Goal: Task Accomplishment & Management: Manage account settings

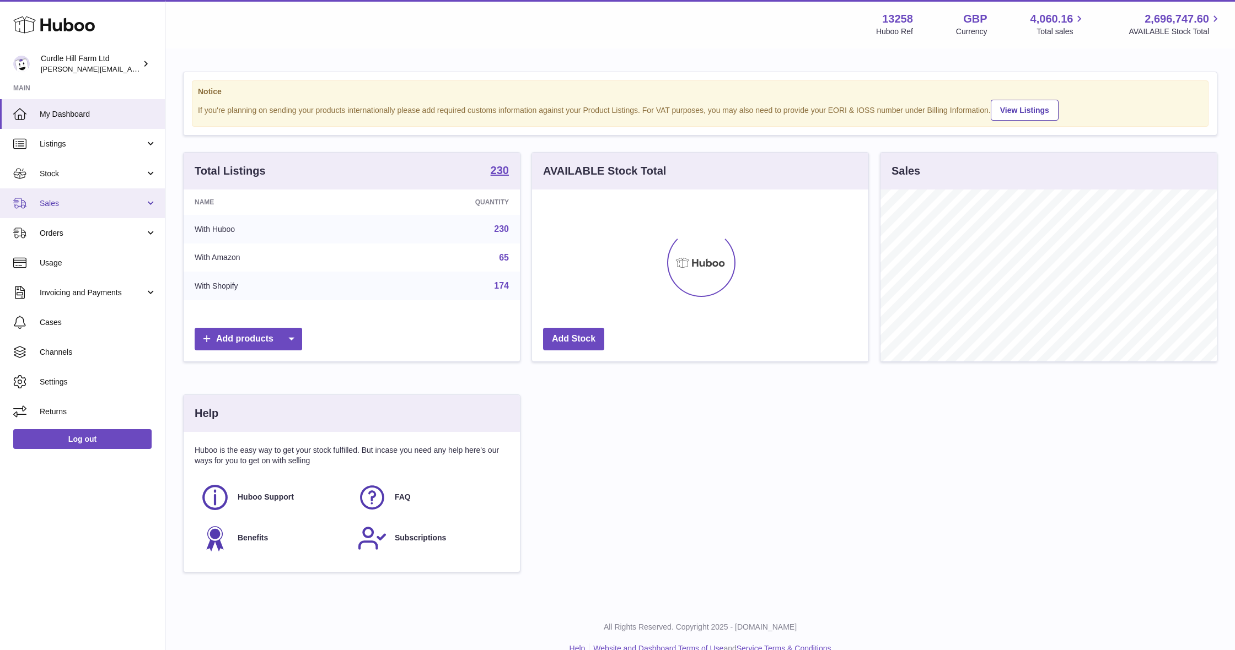
scroll to position [172, 336]
click at [60, 203] on span "Sales" at bounding box center [92, 203] width 105 height 10
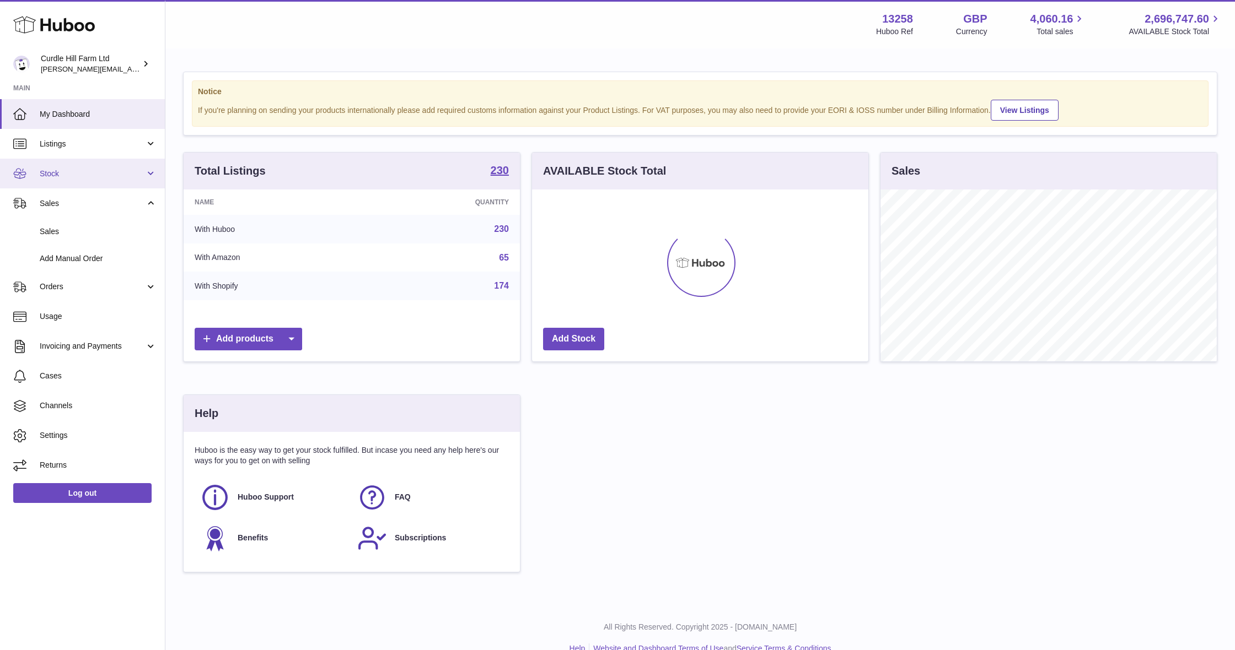
click at [62, 175] on span "Stock" at bounding box center [92, 174] width 105 height 10
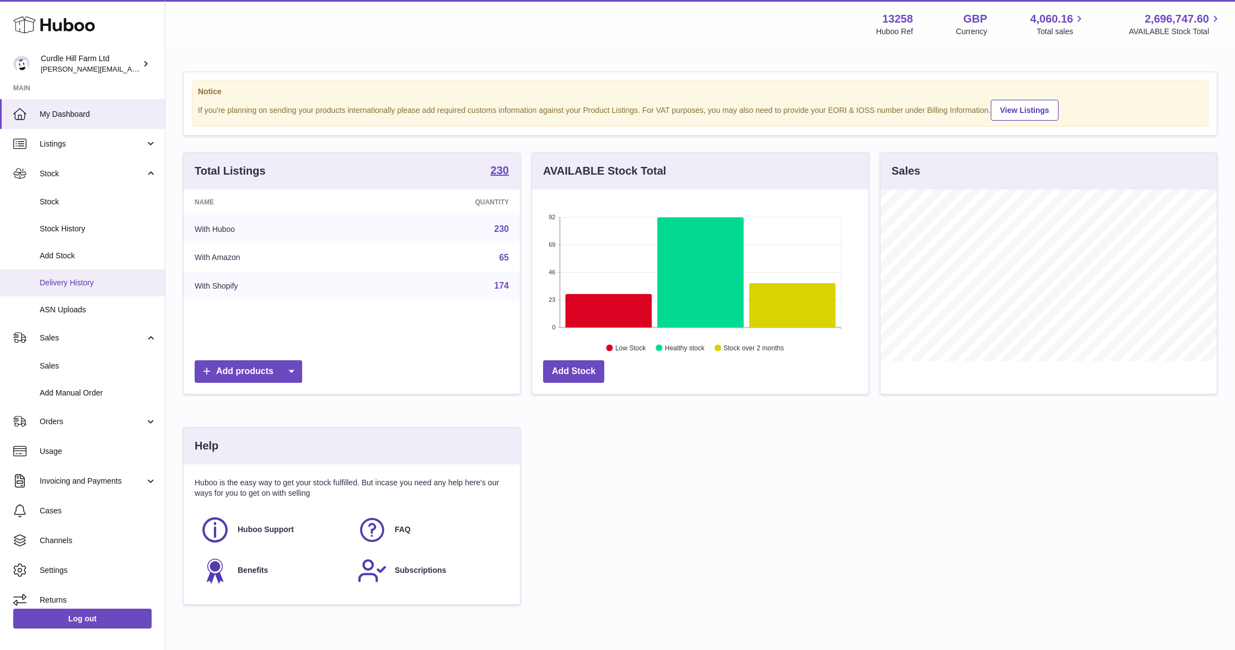
click at [63, 283] on span "Delivery History" at bounding box center [98, 283] width 117 height 10
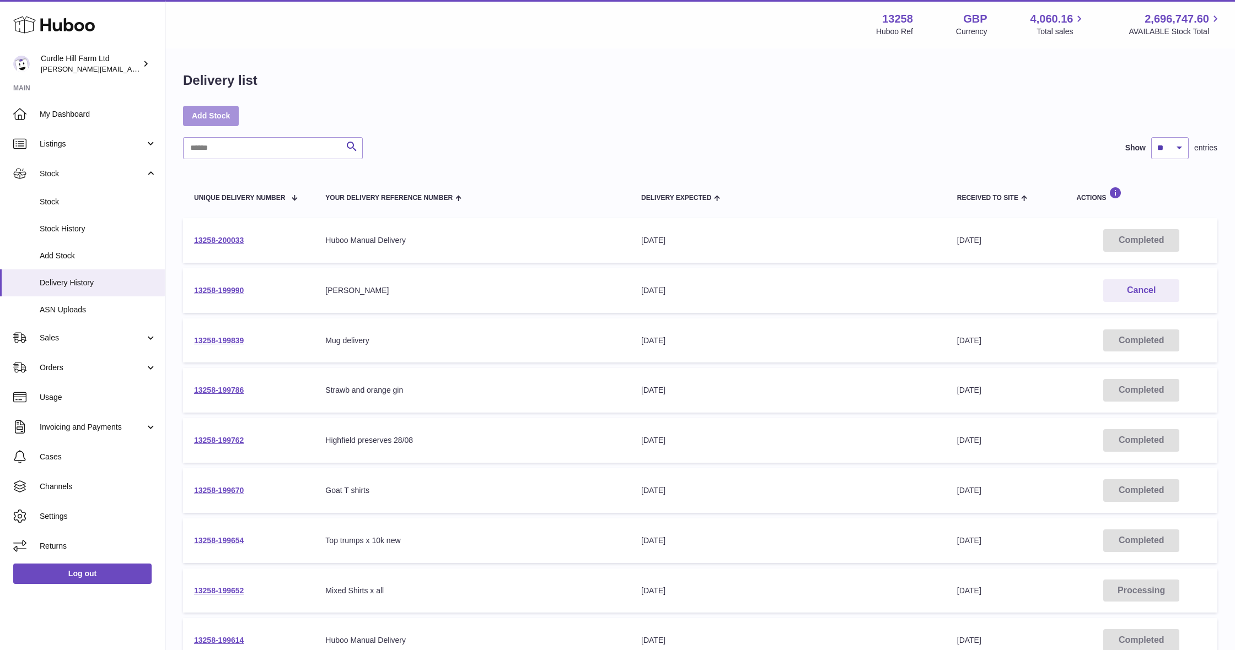
click at [223, 110] on link "Add Stock" at bounding box center [211, 116] width 56 height 20
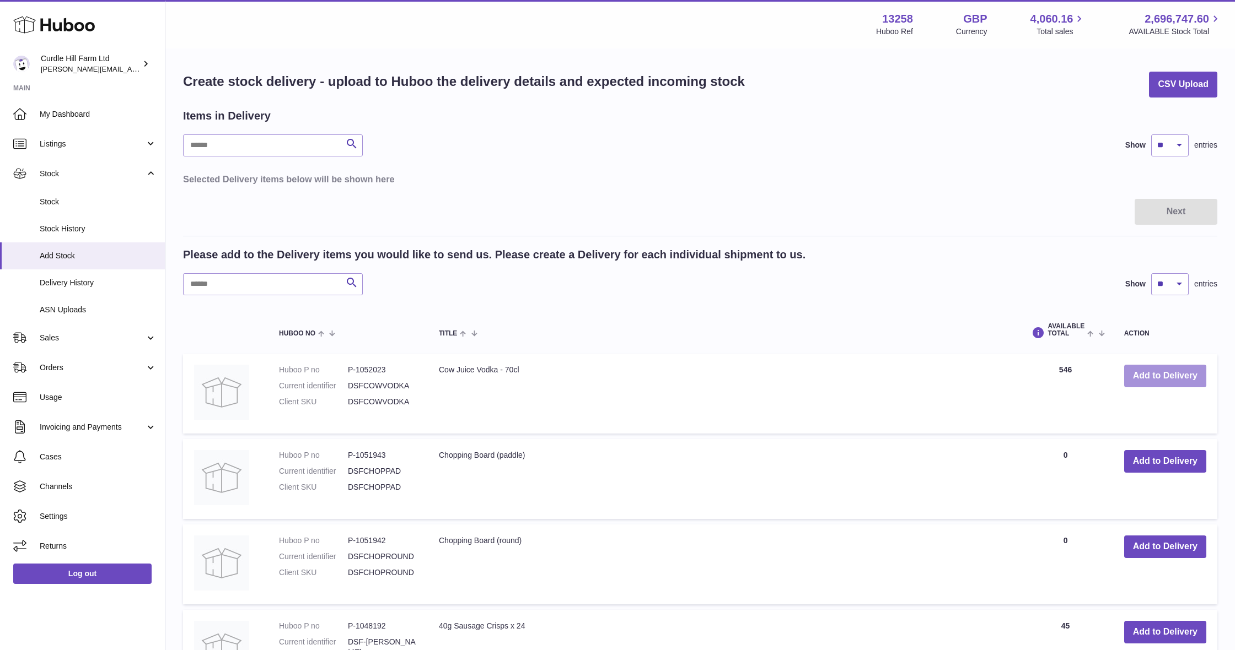
click at [1144, 373] on button "Add to Delivery" at bounding box center [1165, 376] width 82 height 23
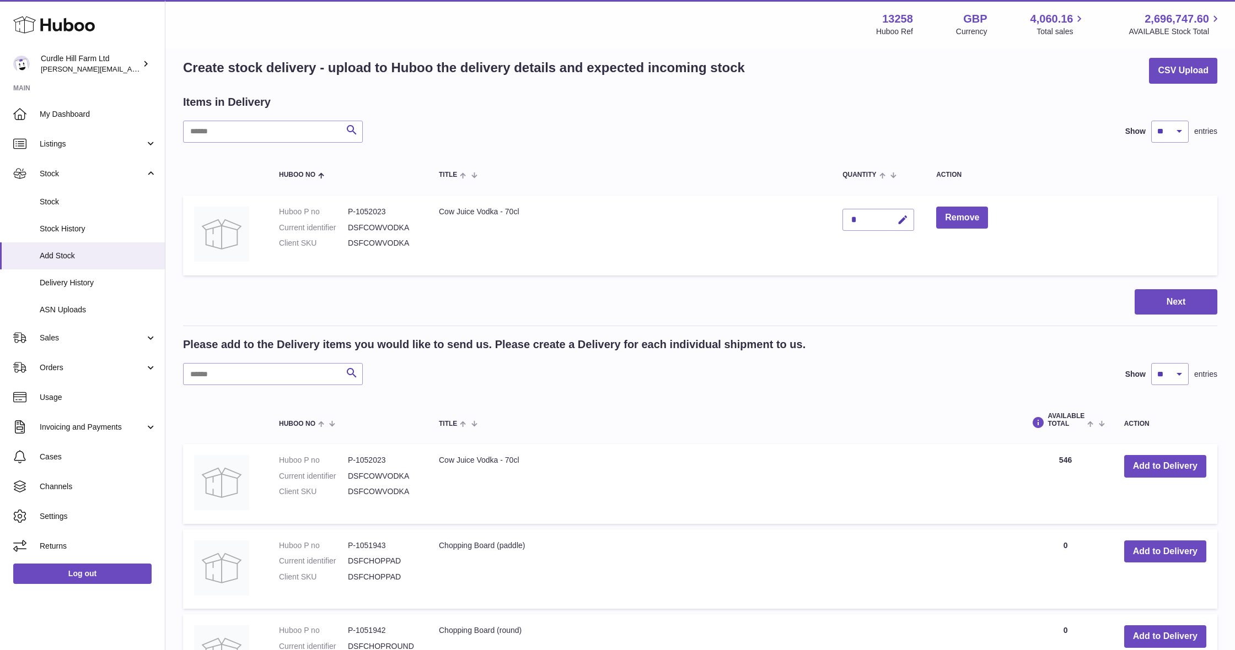
scroll to position [14, 0]
click at [900, 229] on td "*" at bounding box center [878, 235] width 94 height 80
click at [900, 228] on button "button" at bounding box center [901, 219] width 26 height 23
type input "***"
click at [904, 217] on icon "submit" at bounding box center [903, 219] width 10 height 10
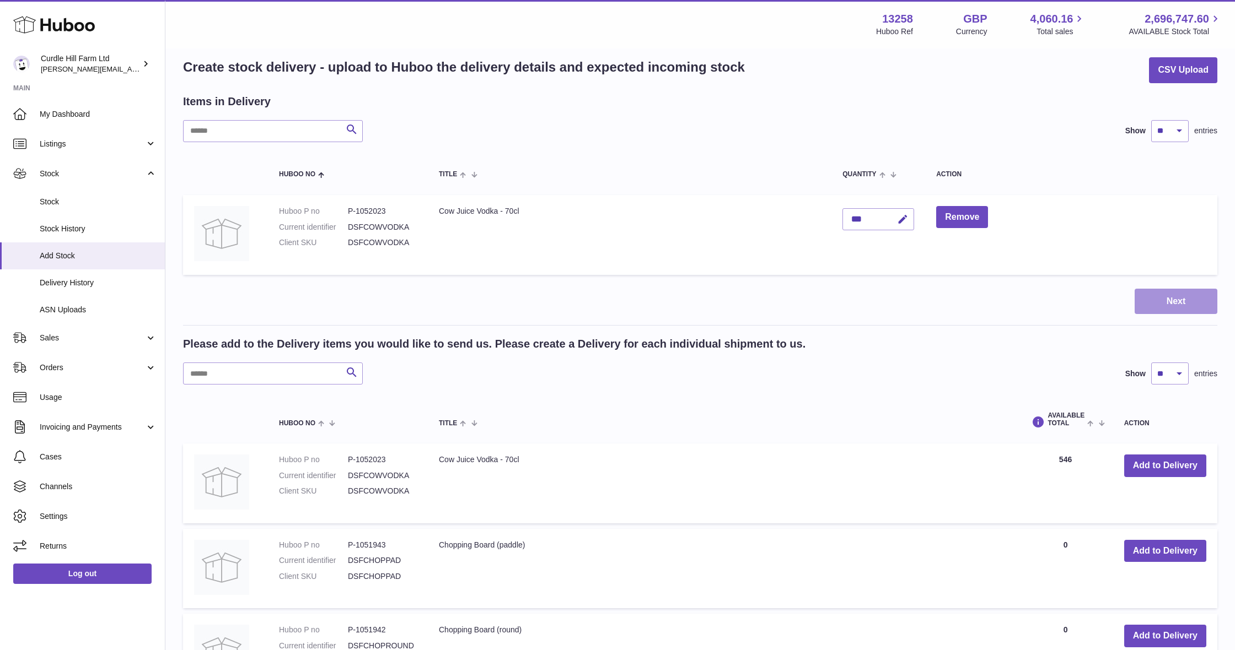
click at [1176, 305] on button "Next" at bounding box center [1175, 302] width 83 height 26
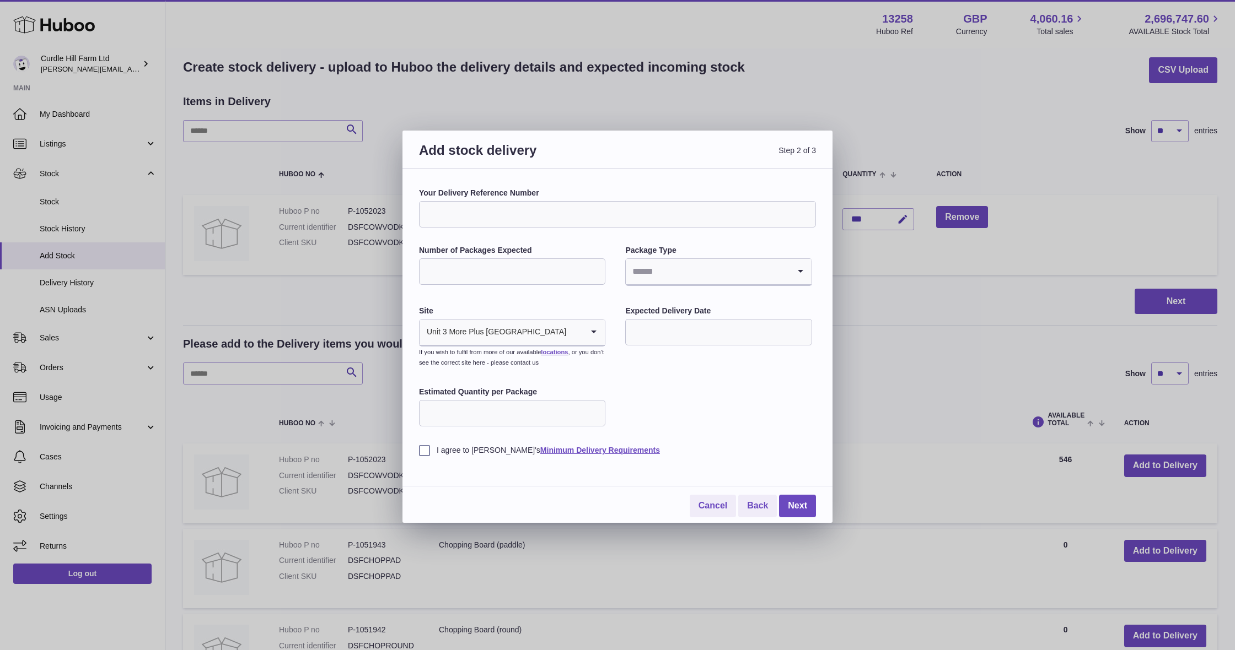
click at [640, 270] on input "Search for option" at bounding box center [707, 271] width 163 height 25
click at [649, 319] on li "Pallets" at bounding box center [718, 324] width 184 height 22
click at [559, 276] on input "Number of Packages Expected" at bounding box center [512, 271] width 186 height 26
type input "*"
click at [687, 320] on input "text" at bounding box center [718, 332] width 186 height 26
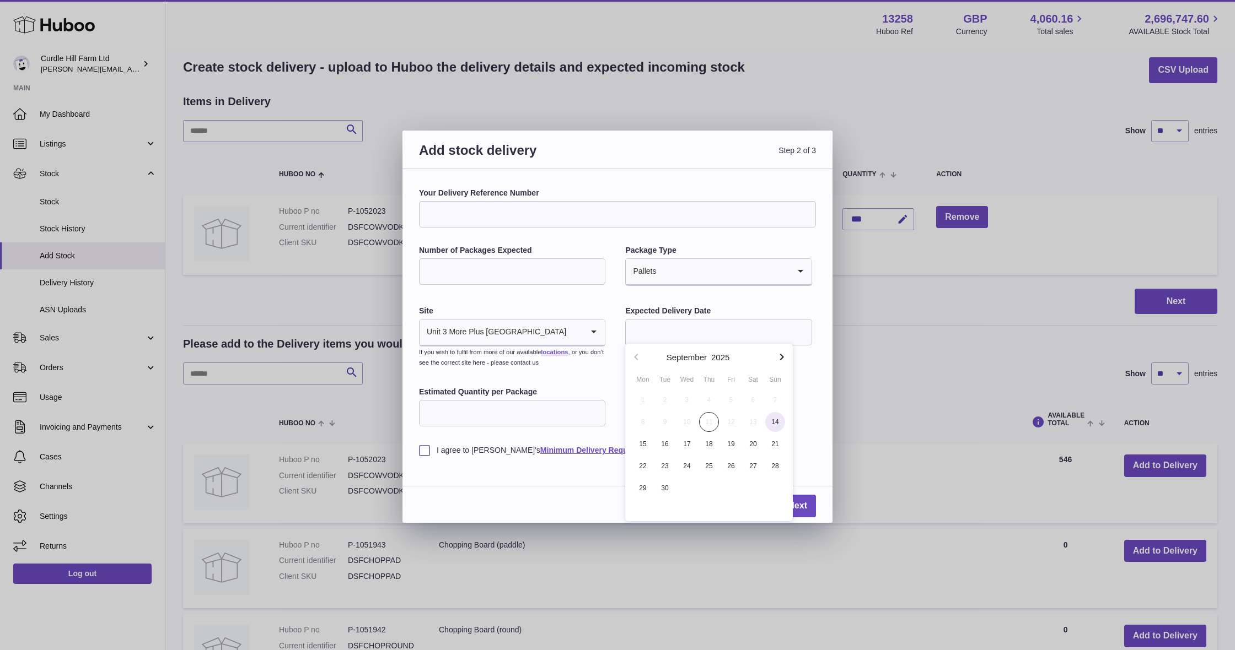
click at [775, 417] on span "14" at bounding box center [775, 422] width 20 height 20
type input "**********"
click at [423, 452] on label "I agree to Huboo's Minimum Delivery Requirements" at bounding box center [617, 450] width 397 height 10
click at [498, 213] on input "Your Delivery Reference Number" at bounding box center [617, 214] width 397 height 26
type input "**********"
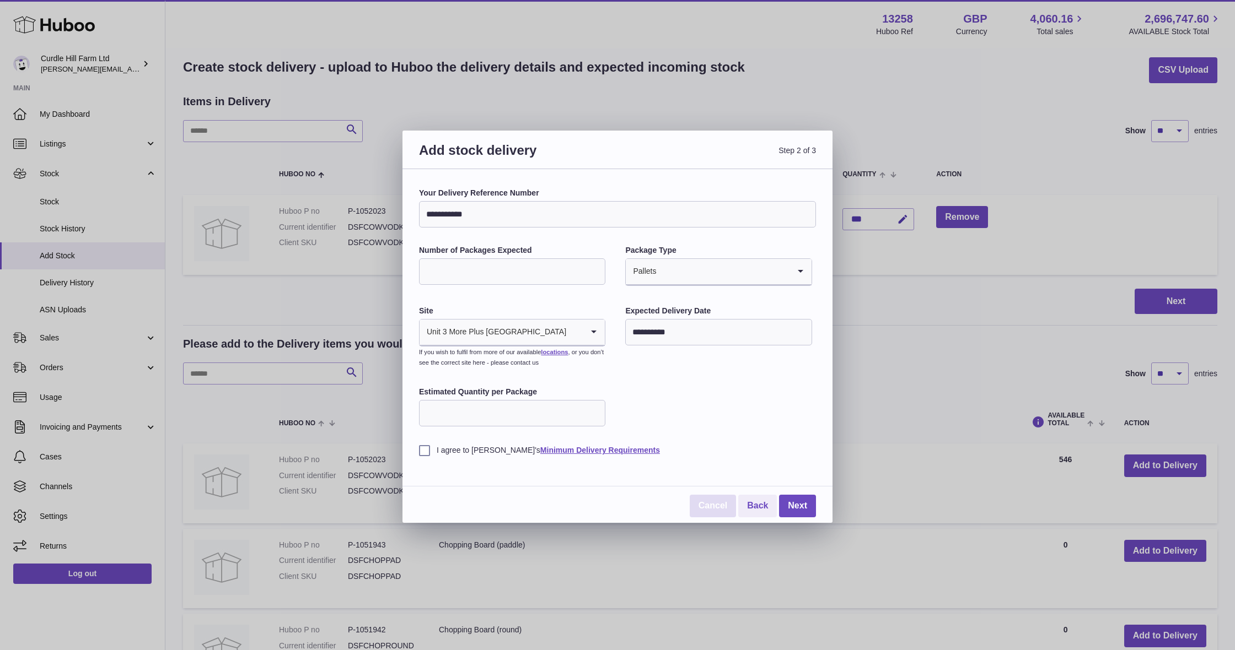
click at [725, 503] on link "Cancel" at bounding box center [713, 506] width 46 height 23
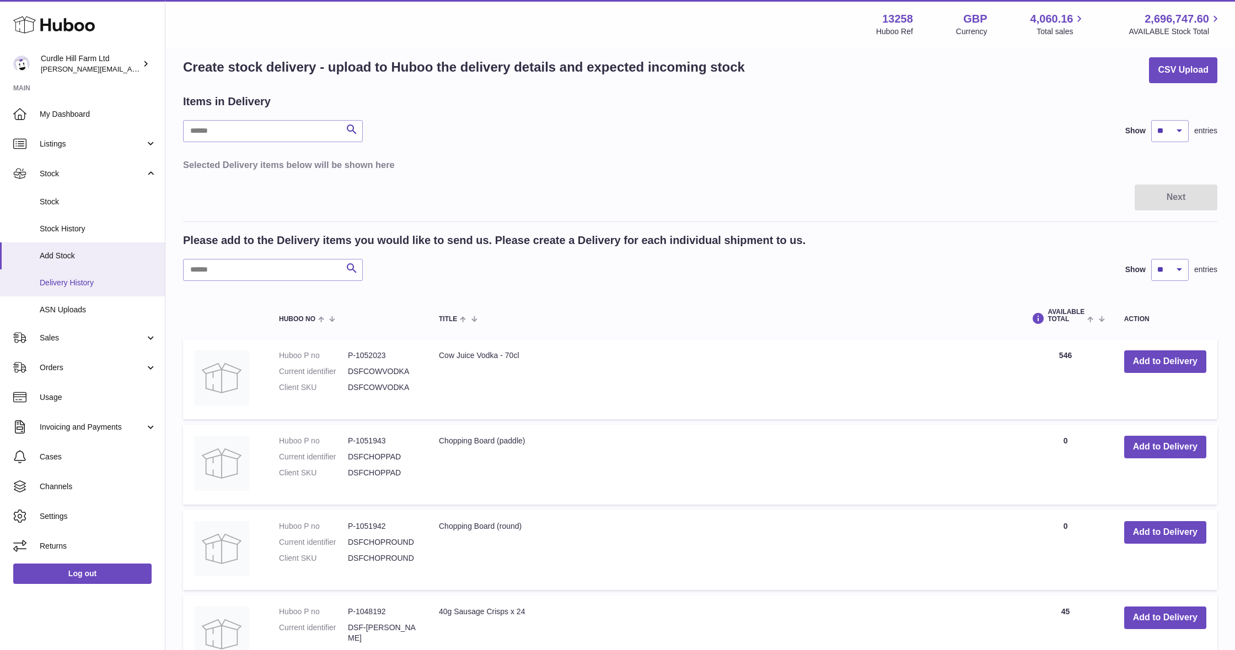
click at [63, 281] on span "Delivery History" at bounding box center [98, 283] width 117 height 10
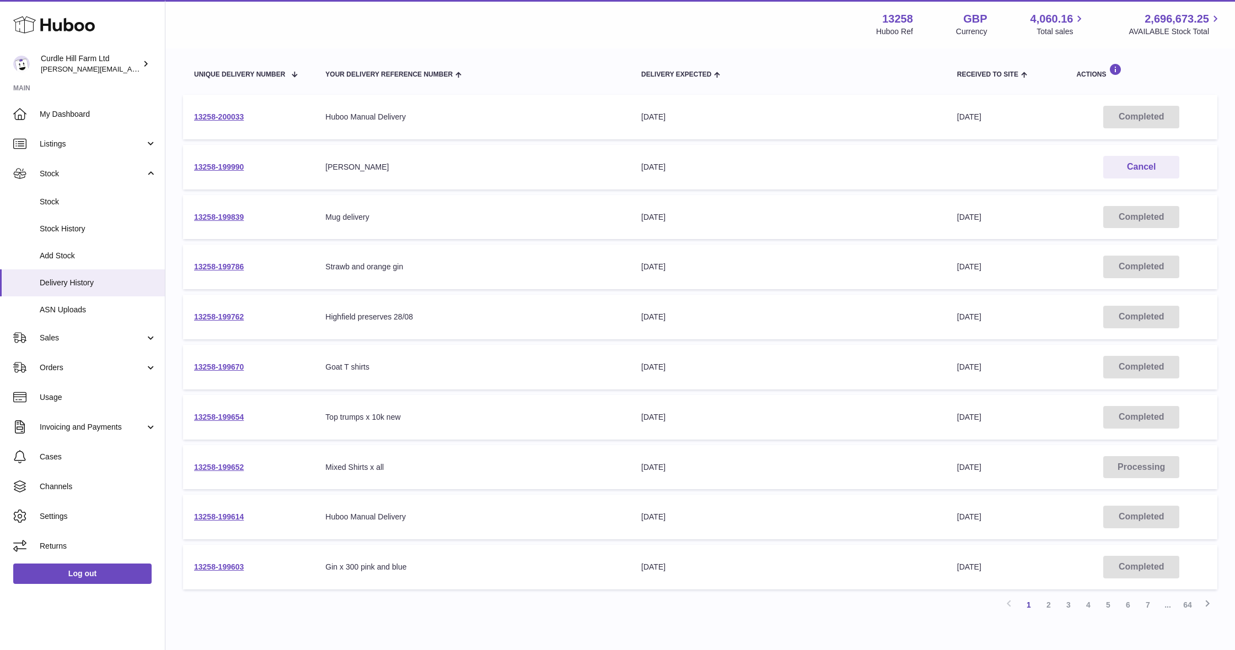
scroll to position [124, 0]
drag, startPoint x: 428, startPoint y: 418, endPoint x: 312, endPoint y: 414, distance: 115.8
click at [313, 414] on tr "13258-199654 Your Delivery Reference Number Top trumps x 10k new Delivery Expec…" at bounding box center [700, 417] width 1034 height 45
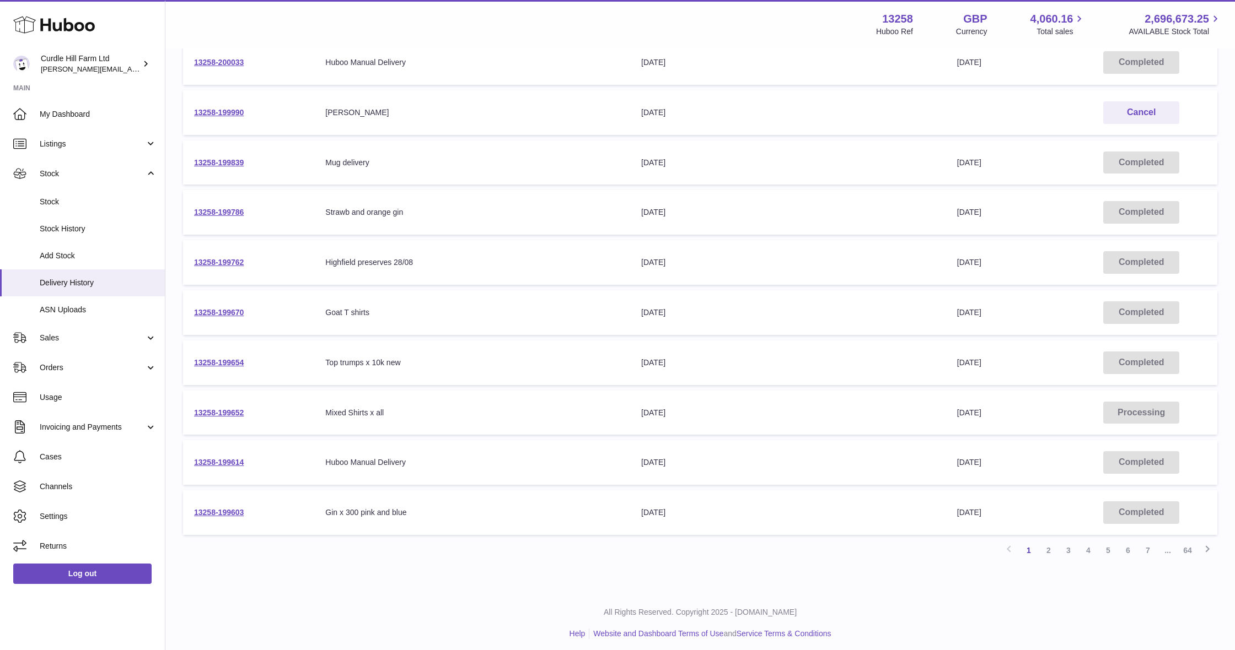
scroll to position [177, 0]
drag, startPoint x: 458, startPoint y: 510, endPoint x: 324, endPoint y: 504, distance: 134.6
click at [324, 504] on tr "13258-199603 Your Delivery Reference Number Gin x 300 pink and blue Delivery Ex…" at bounding box center [700, 513] width 1034 height 45
click at [354, 509] on div "Gin x 300 pink and blue" at bounding box center [472, 513] width 294 height 10
click at [1051, 549] on link "2" at bounding box center [1048, 551] width 20 height 20
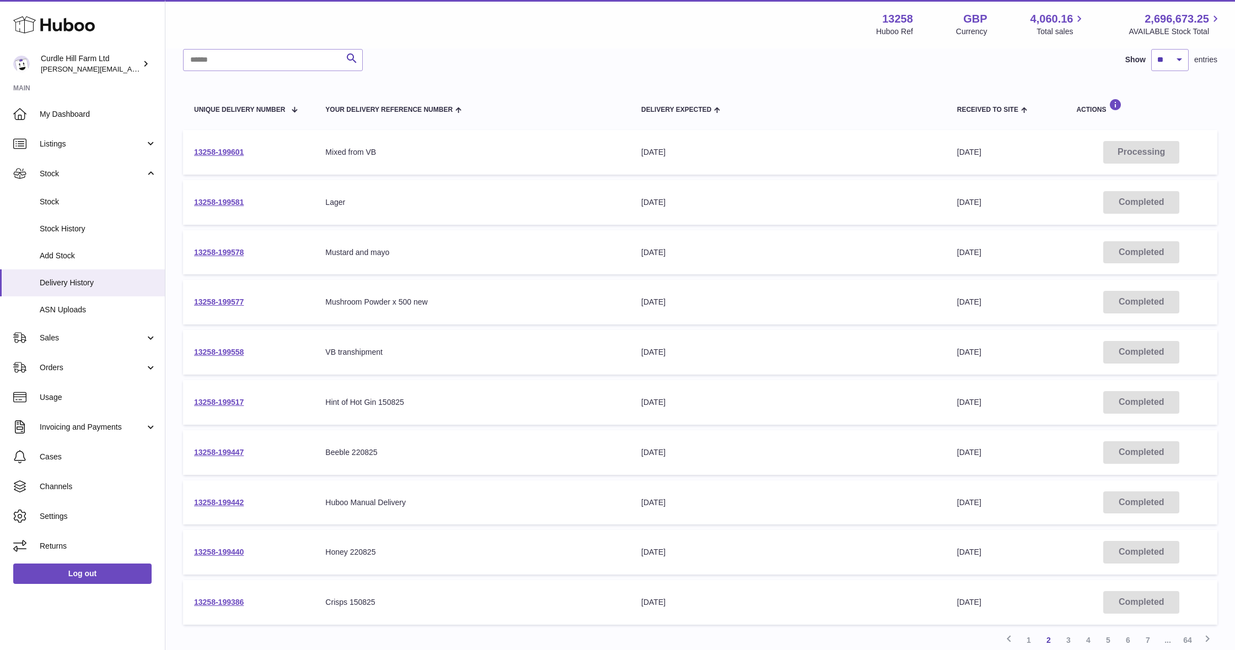
scroll to position [89, 0]
click at [219, 150] on link "13258-199601" at bounding box center [219, 151] width 50 height 9
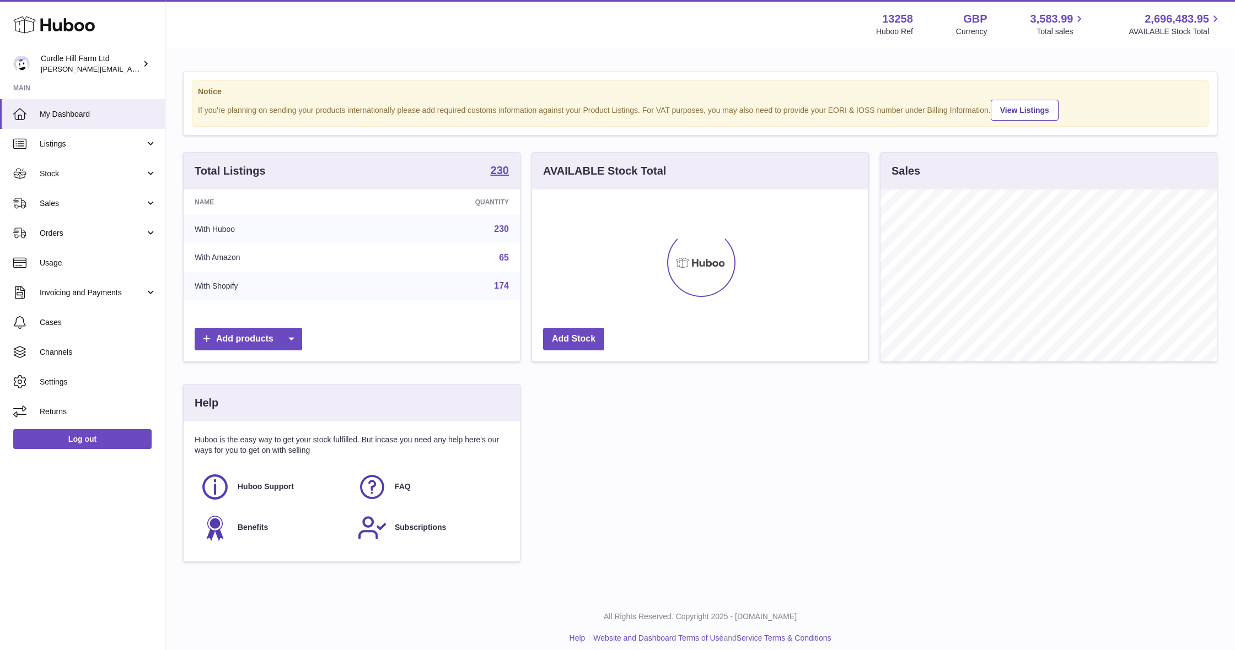
scroll to position [172, 336]
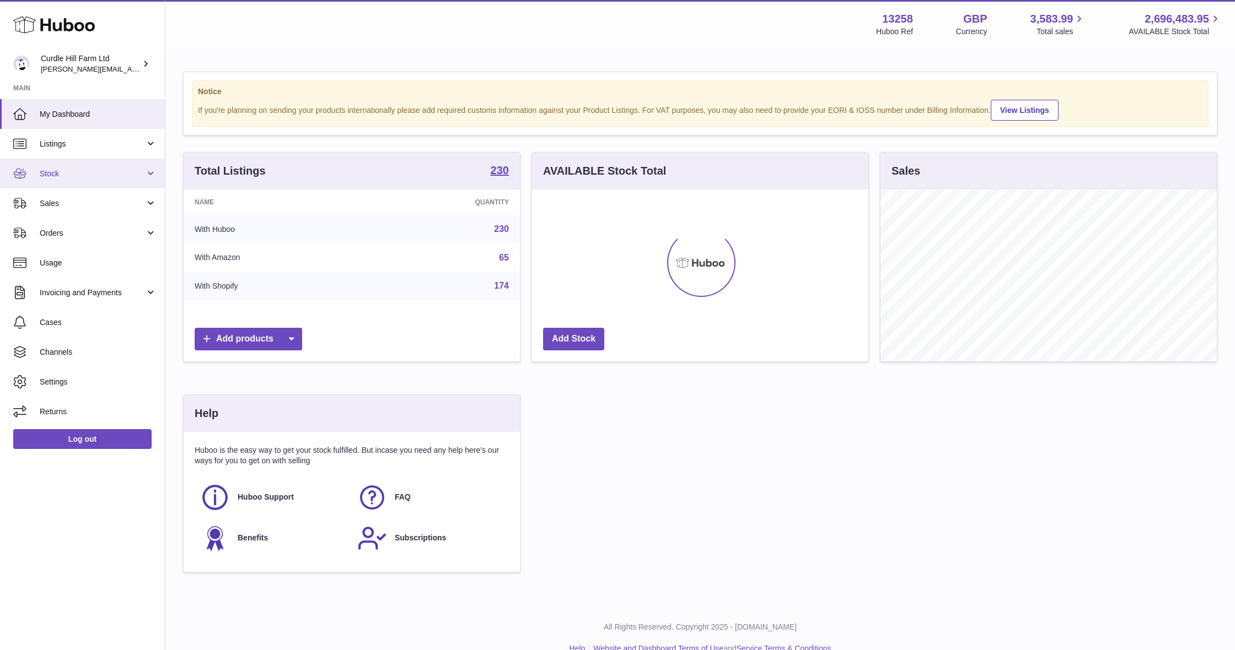
click at [78, 173] on span "Stock" at bounding box center [92, 174] width 105 height 10
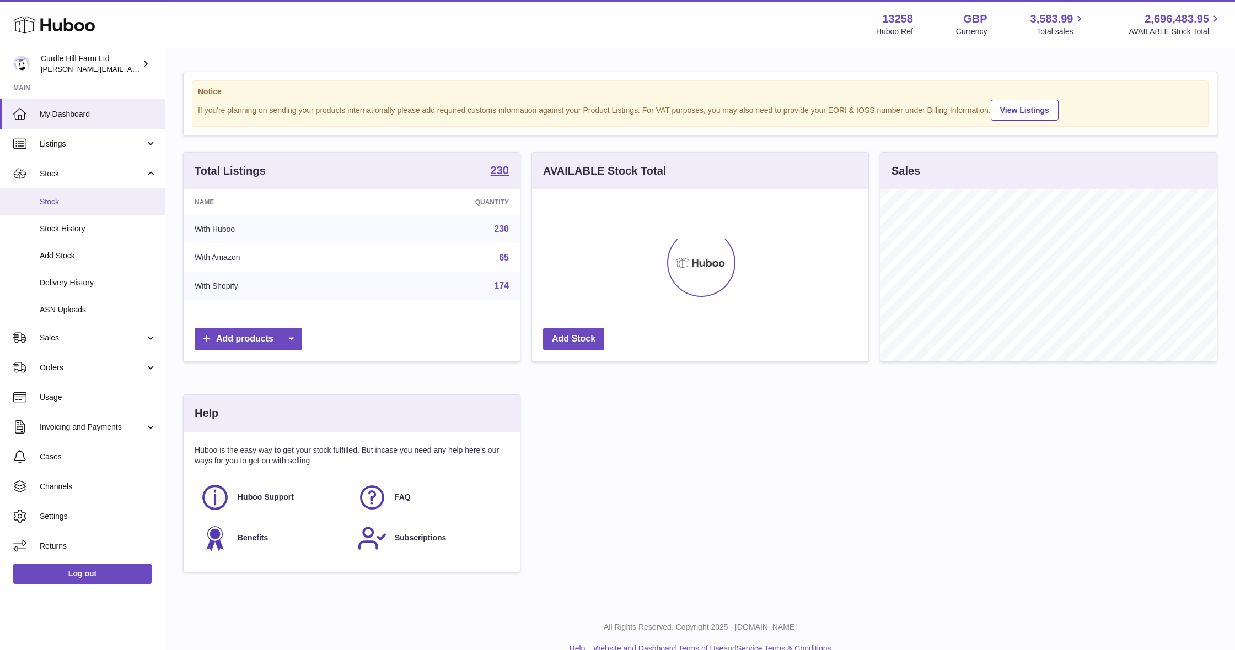
click at [92, 200] on span "Stock" at bounding box center [98, 202] width 117 height 10
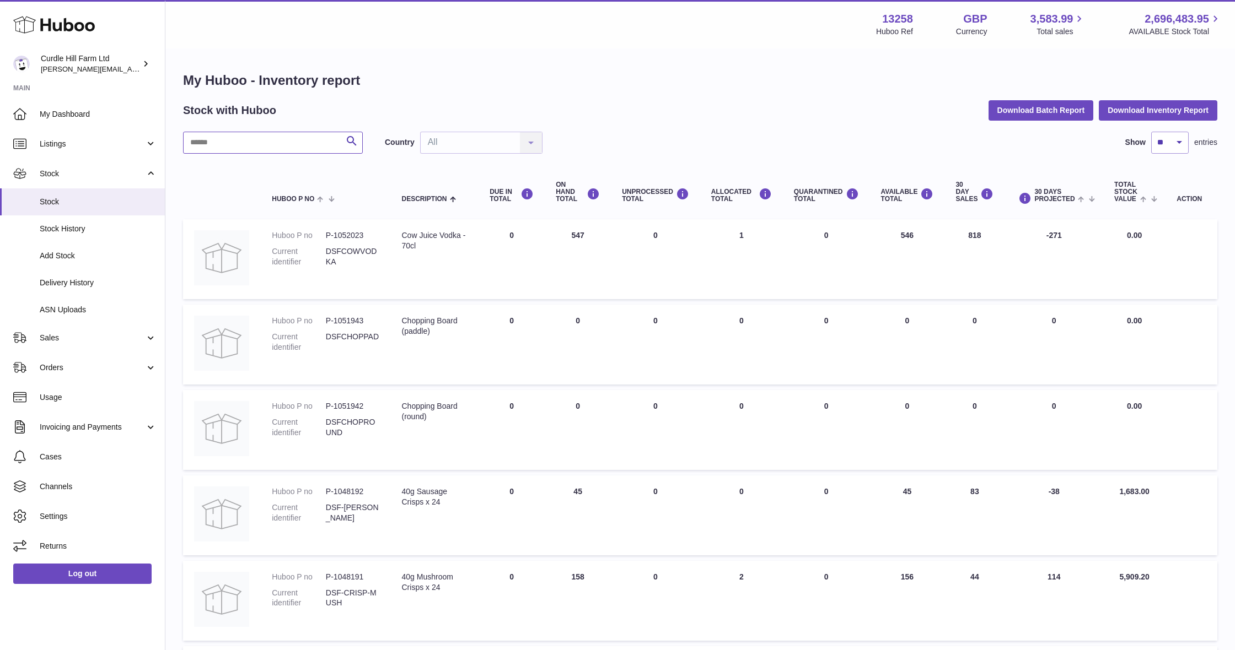
click at [287, 132] on input "text" at bounding box center [273, 143] width 180 height 22
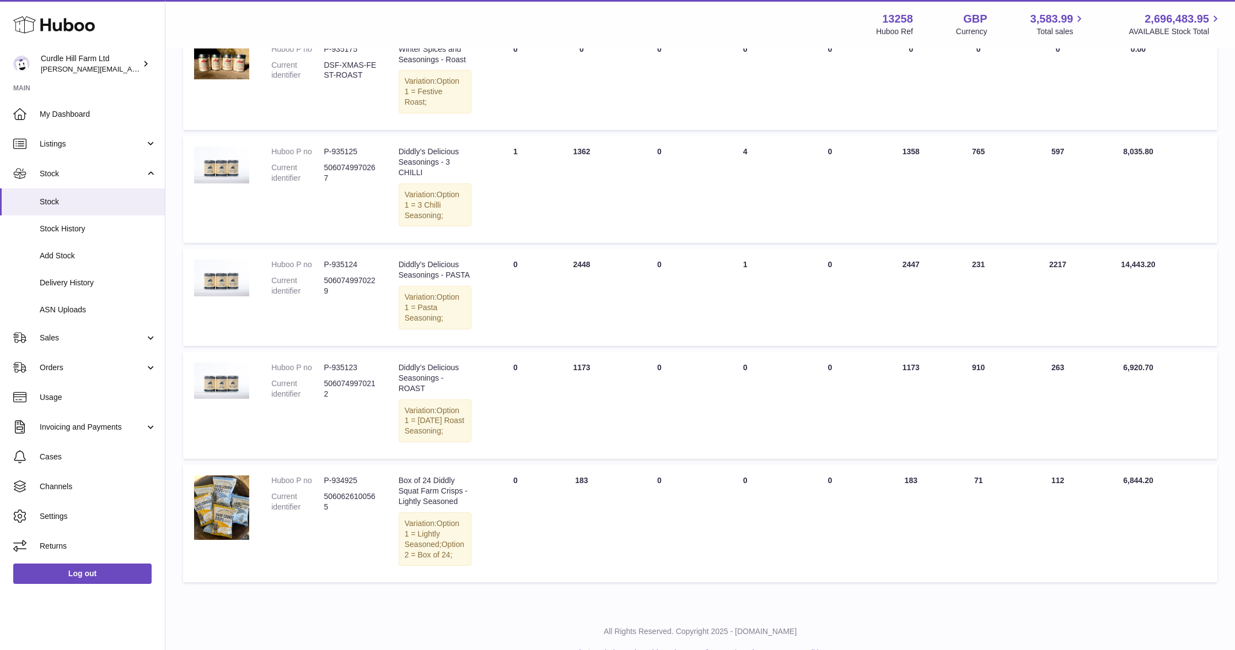
scroll to position [704, 0]
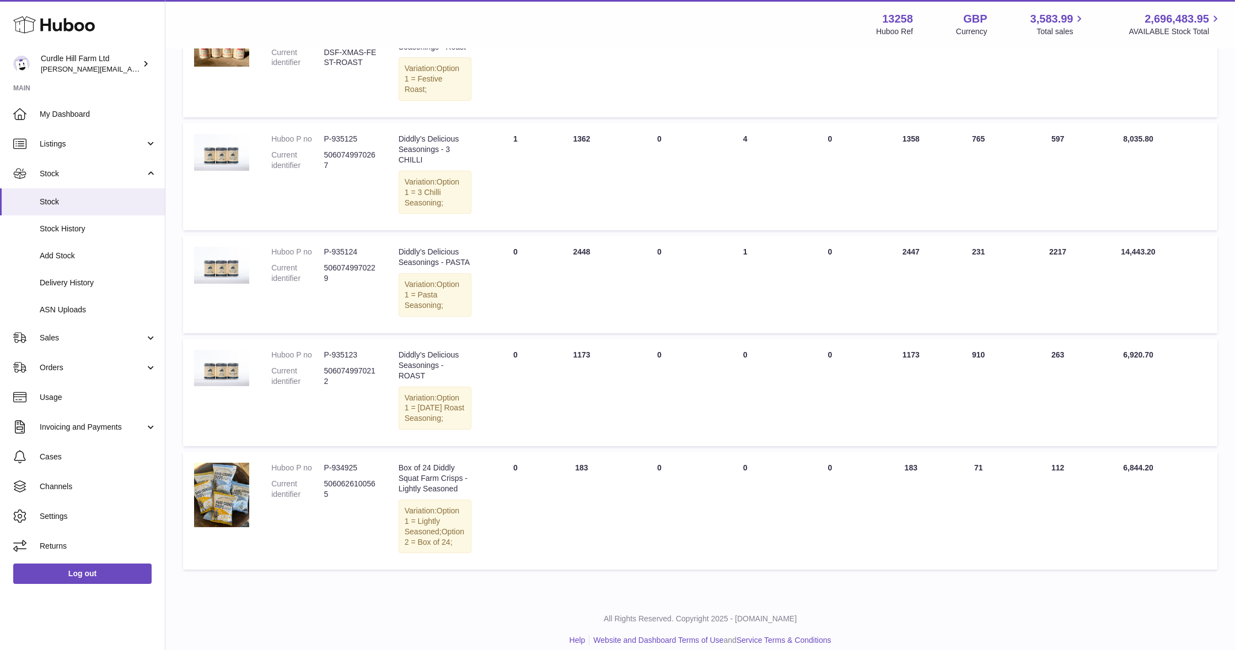
type input "***"
drag, startPoint x: 360, startPoint y: 276, endPoint x: 319, endPoint y: 277, distance: 40.8
click at [319, 277] on dl "Huboo P no P-935124 Current identifier 5060749970229" at bounding box center [323, 268] width 105 height 42
click at [319, 257] on dt "Huboo P no" at bounding box center [297, 252] width 52 height 10
drag, startPoint x: 373, startPoint y: 281, endPoint x: 325, endPoint y: 283, distance: 47.5
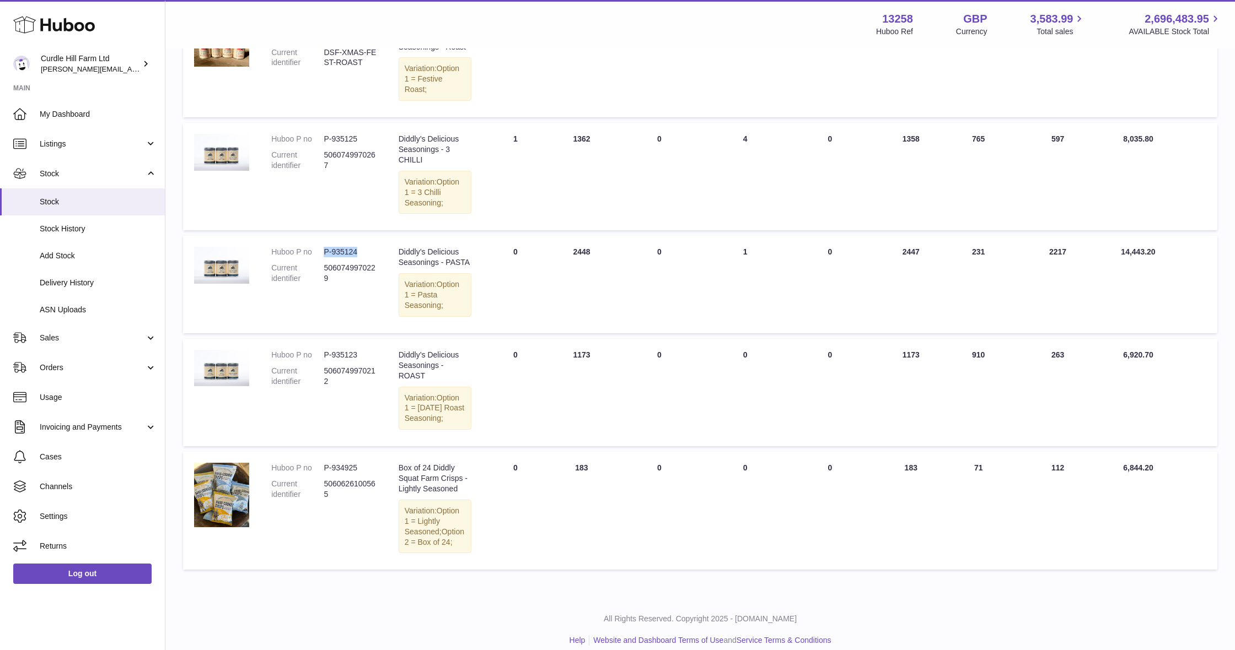
click at [325, 257] on dd "P-935124" at bounding box center [350, 252] width 52 height 10
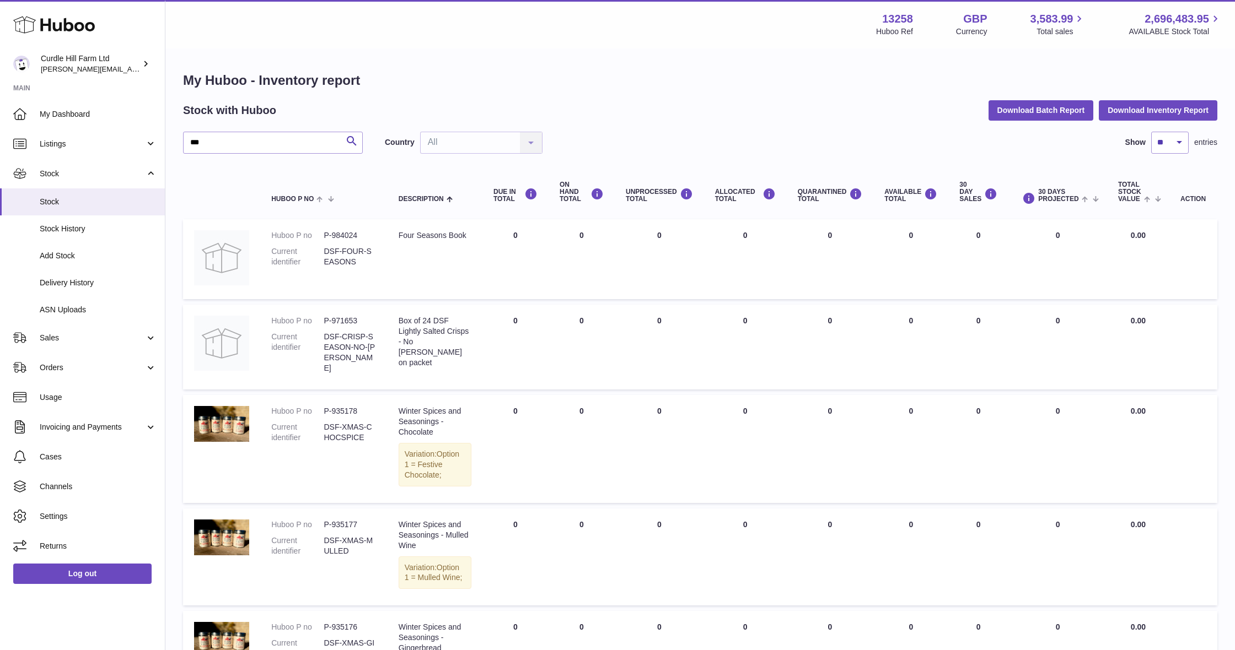
scroll to position [0, 0]
click at [64, 251] on span "Add Stock" at bounding box center [98, 256] width 117 height 10
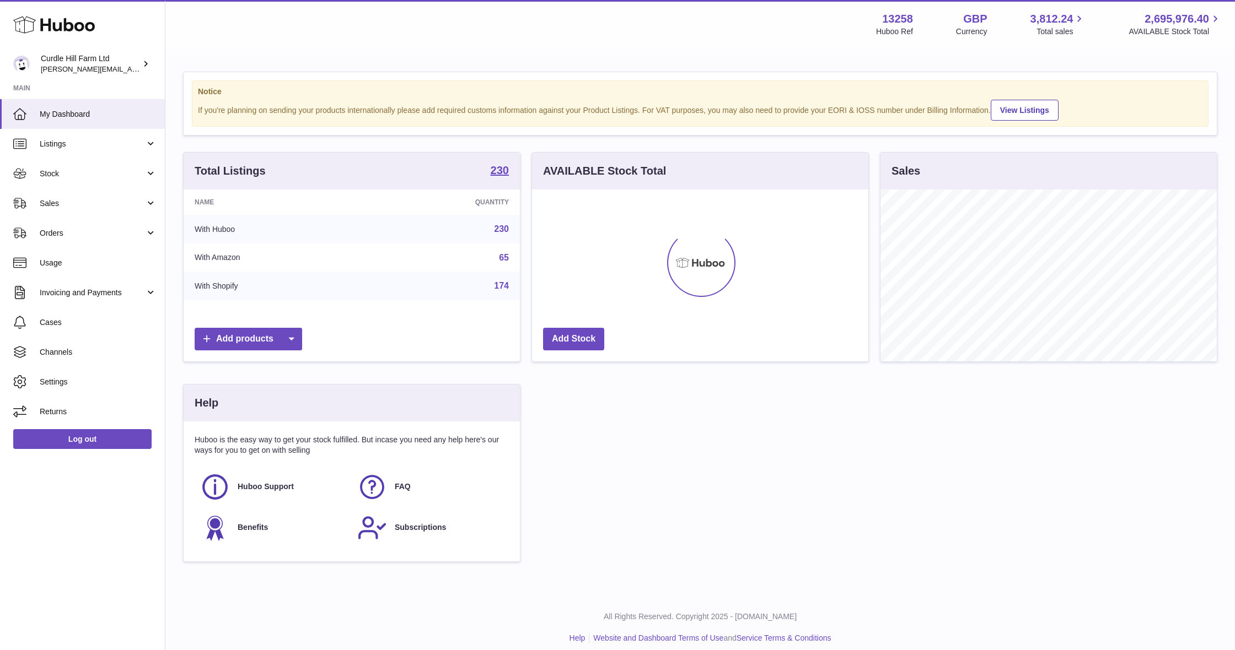
scroll to position [172, 336]
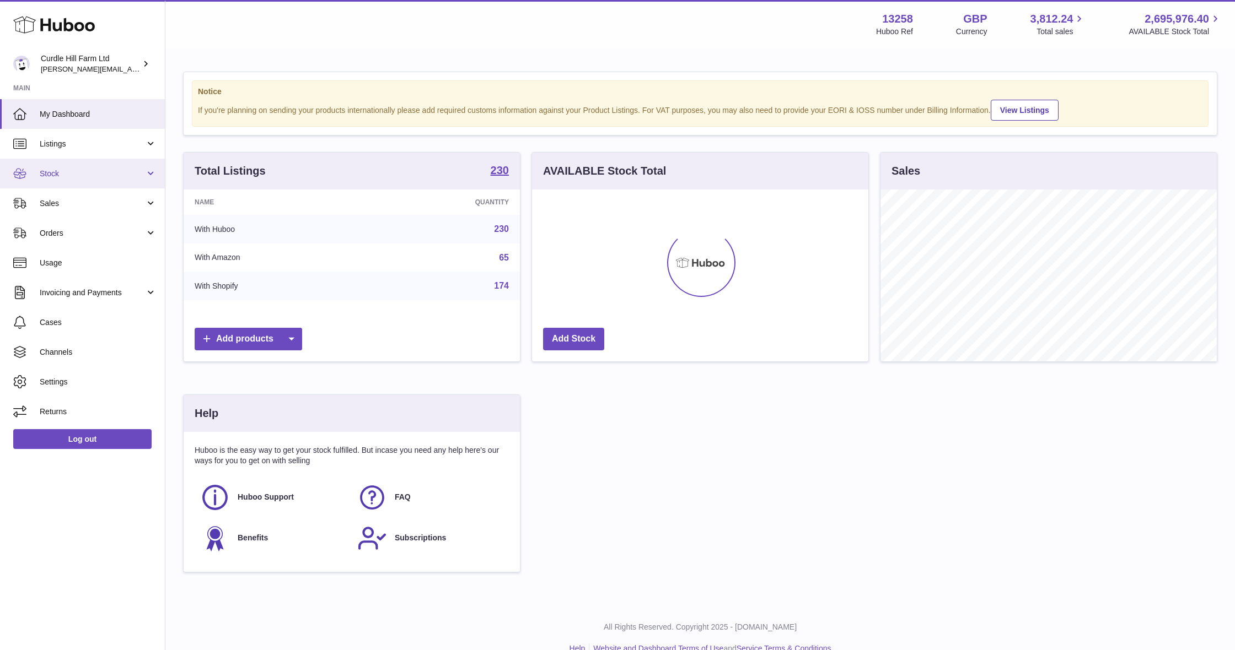
click at [59, 169] on span "Stock" at bounding box center [92, 174] width 105 height 10
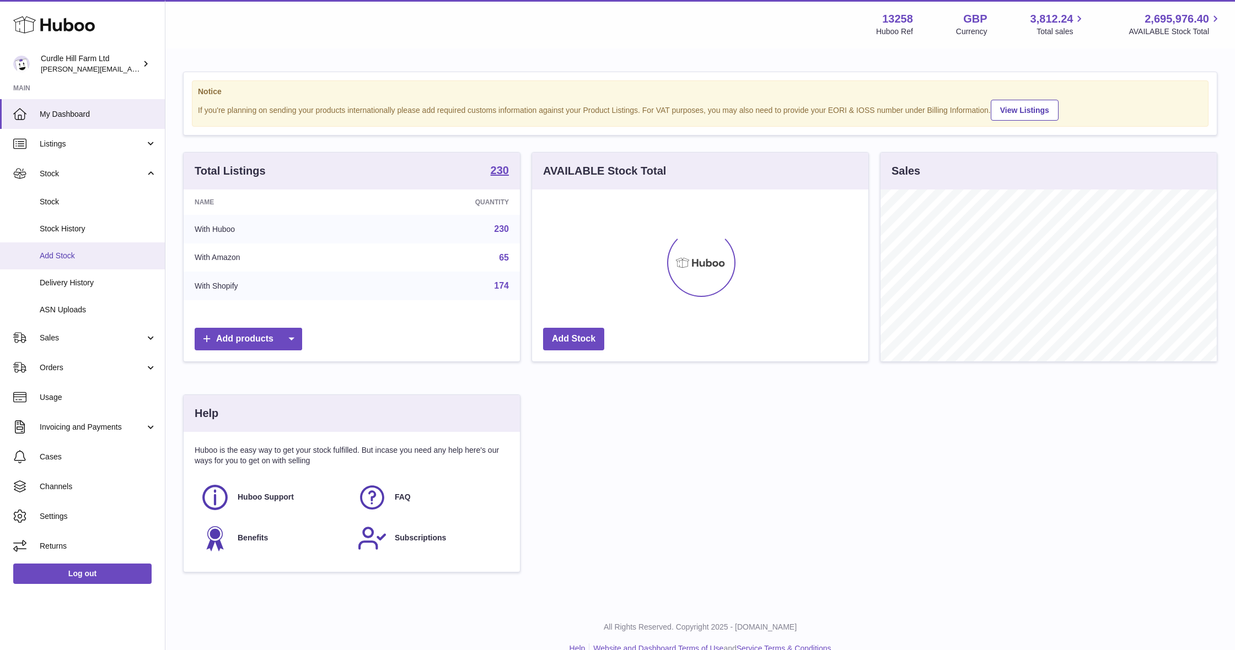
click at [115, 254] on span "Add Stock" at bounding box center [98, 256] width 117 height 10
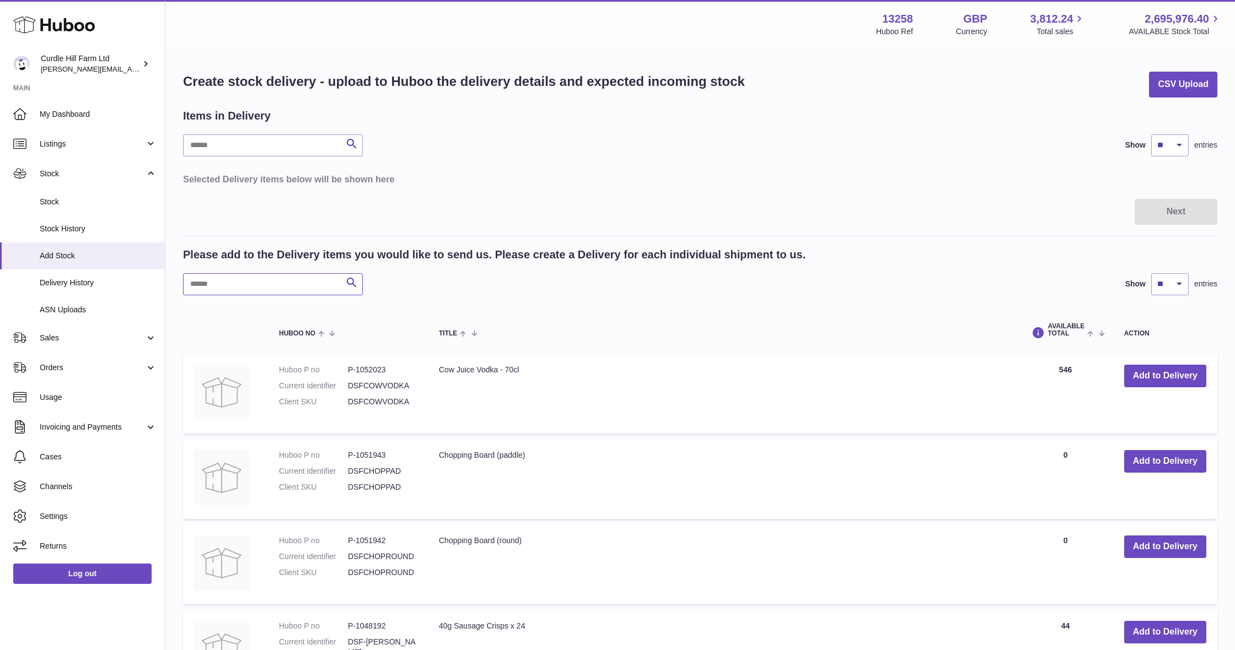
click at [268, 282] on input "text" at bounding box center [273, 284] width 180 height 22
type input "*"
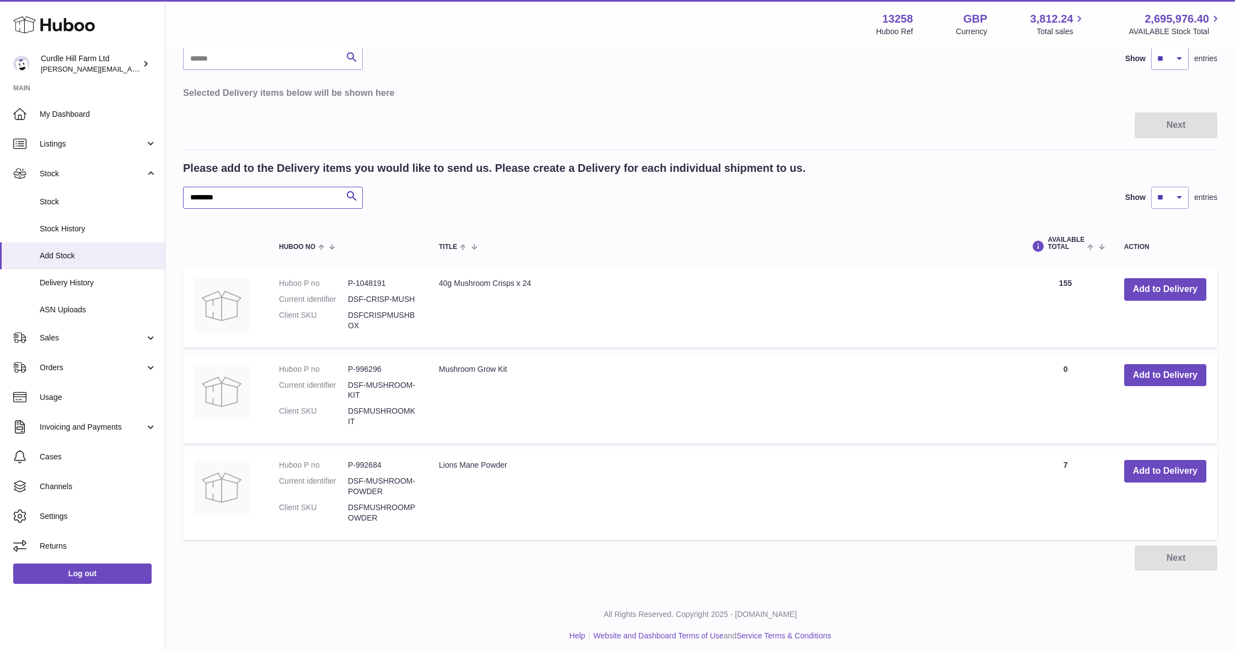
scroll to position [86, 0]
type input "********"
click at [1134, 468] on button "Add to Delivery" at bounding box center [1165, 472] width 82 height 23
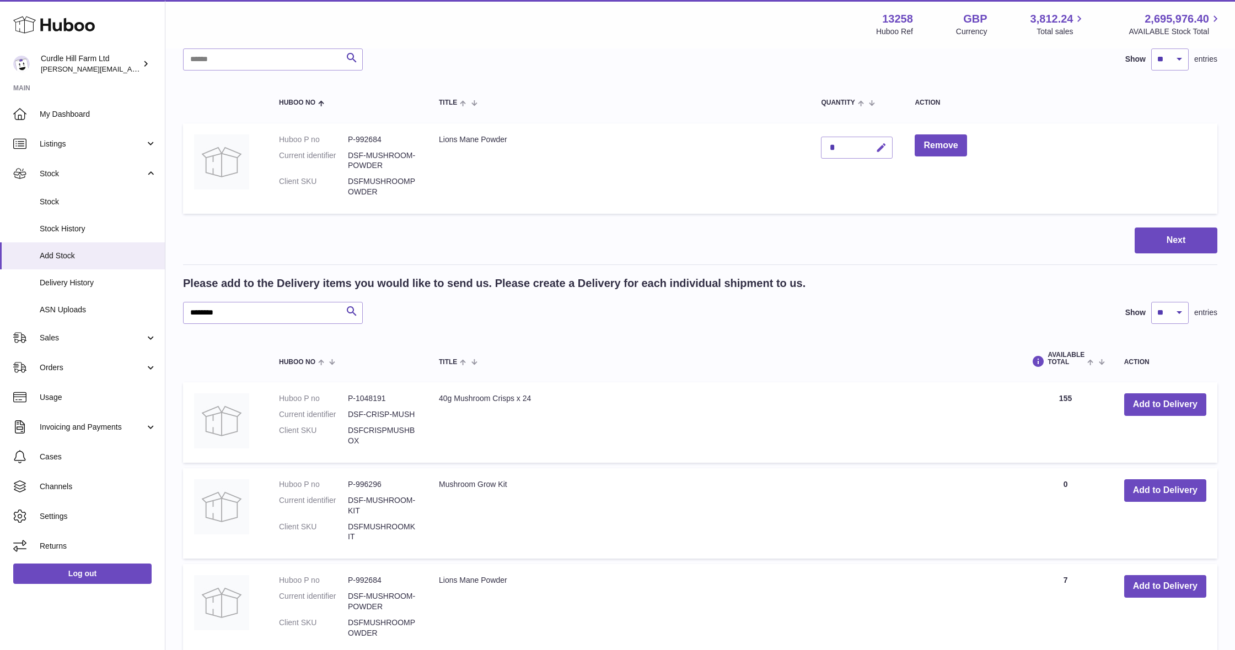
click at [891, 145] on button "button" at bounding box center [879, 148] width 26 height 23
type input "***"
click at [870, 147] on button "submit" at bounding box center [879, 148] width 21 height 18
click at [1167, 240] on button "Next" at bounding box center [1175, 241] width 83 height 26
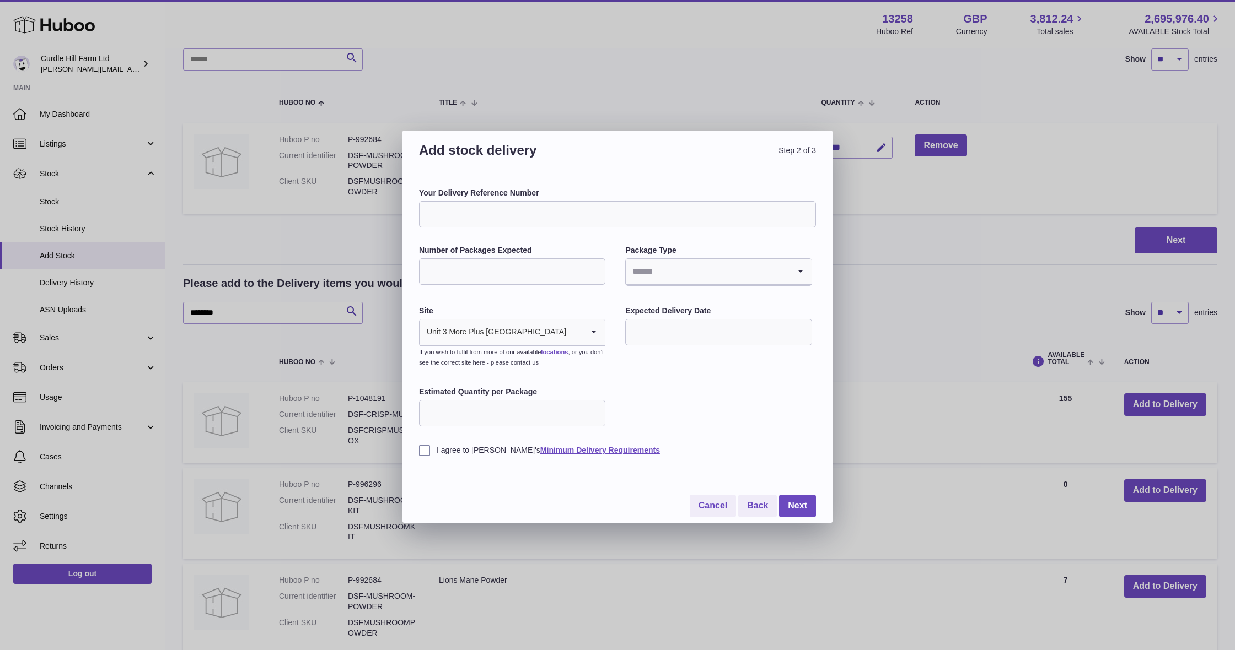
click at [593, 214] on input "Your Delivery Reference Number" at bounding box center [617, 214] width 397 height 26
type input "**********"
type input "**"
click at [670, 267] on input "Search for option" at bounding box center [707, 271] width 163 height 25
click at [678, 323] on li "Pallets" at bounding box center [718, 324] width 184 height 22
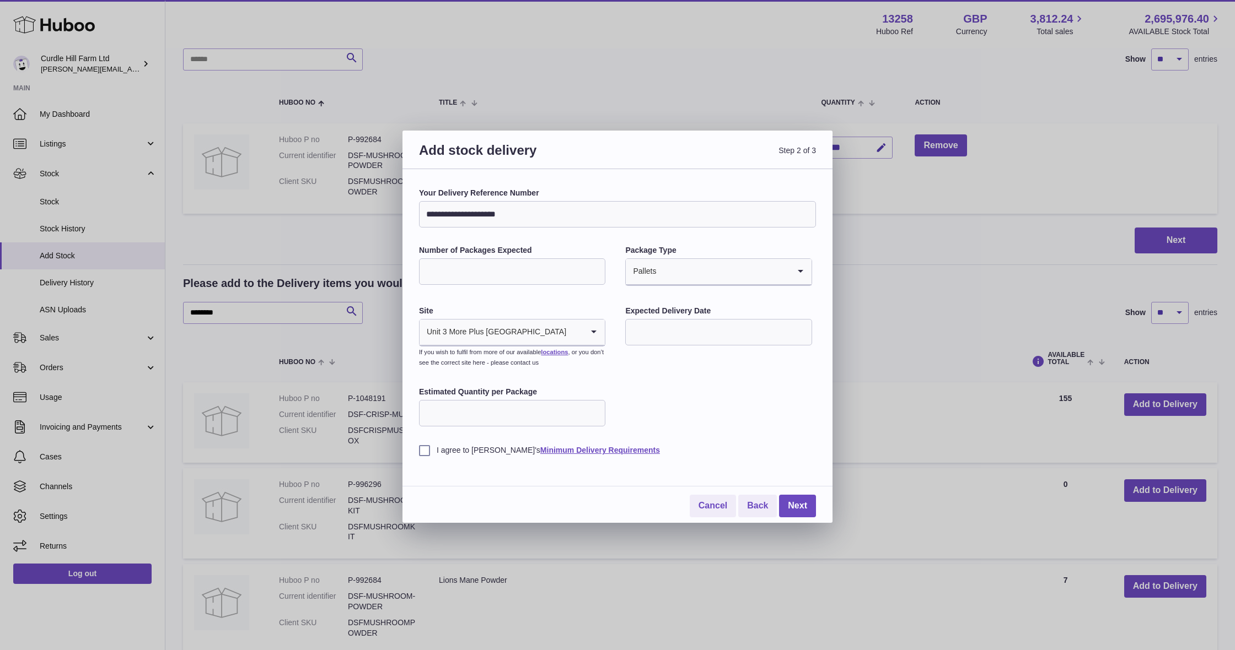
click at [672, 336] on input "text" at bounding box center [718, 332] width 186 height 26
drag, startPoint x: 774, startPoint y: 419, endPoint x: 634, endPoint y: 422, distance: 139.5
click at [774, 419] on span "14" at bounding box center [775, 422] width 20 height 20
type input "**********"
click at [425, 449] on label "I agree to [PERSON_NAME]'s Minimum Delivery Requirements" at bounding box center [617, 450] width 397 height 10
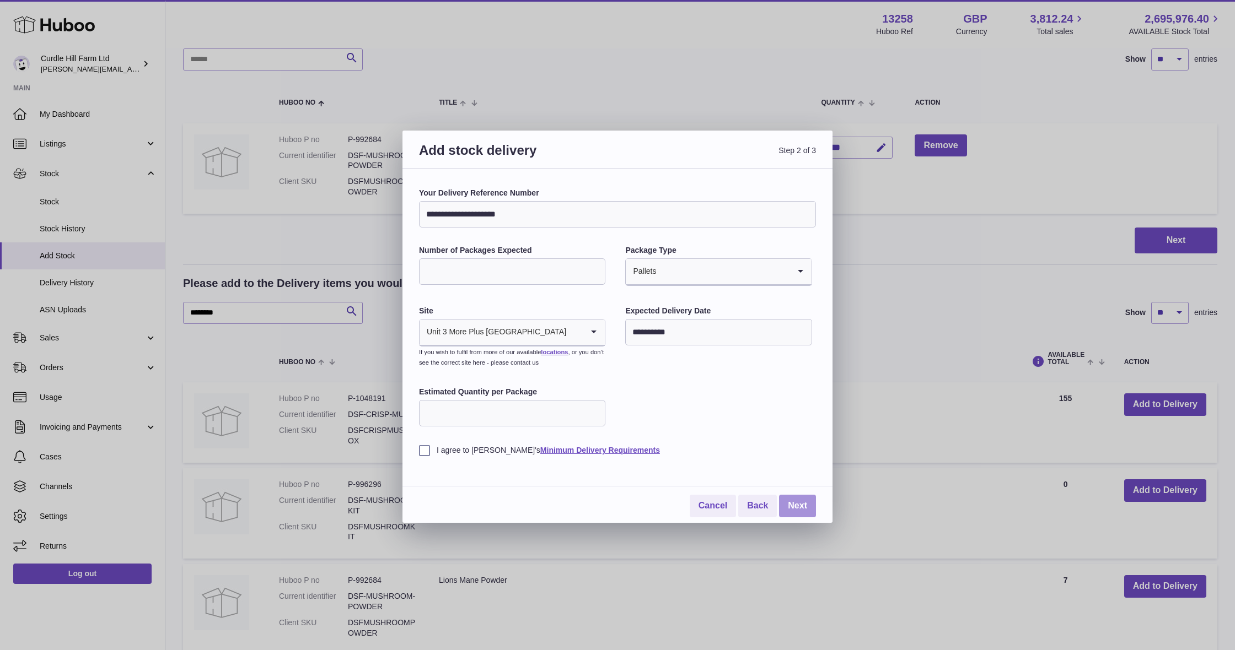
click at [790, 504] on link "Next" at bounding box center [797, 506] width 37 height 23
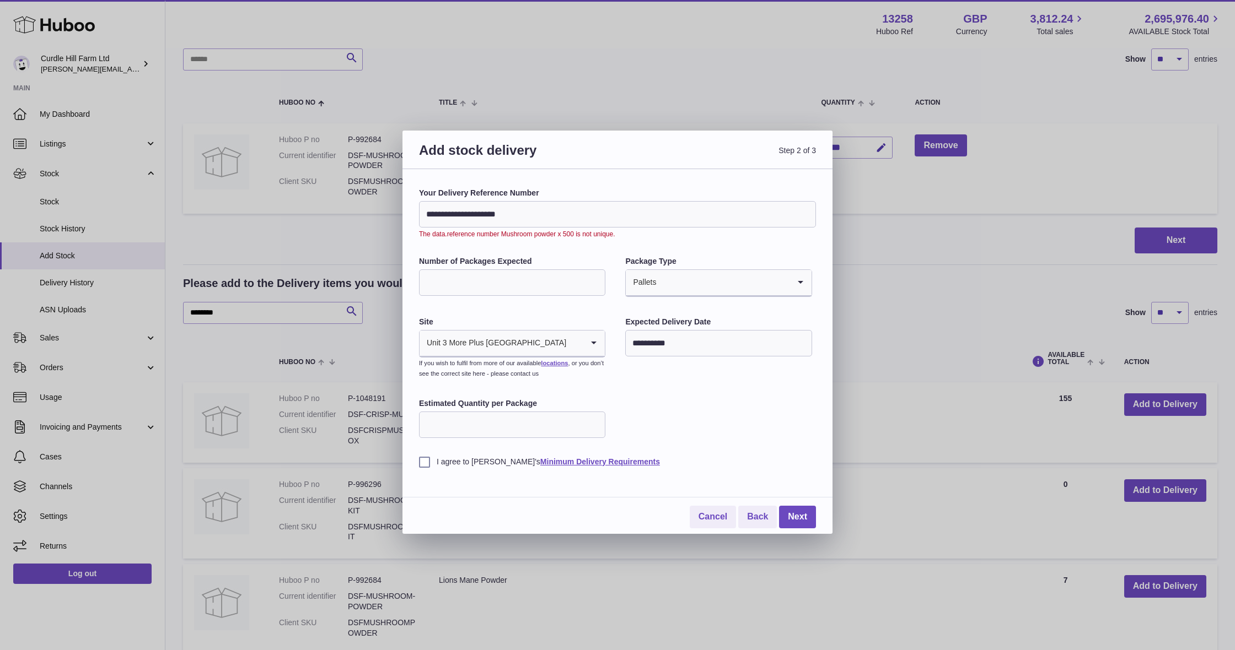
click at [550, 214] on input "**********" at bounding box center [617, 214] width 397 height 26
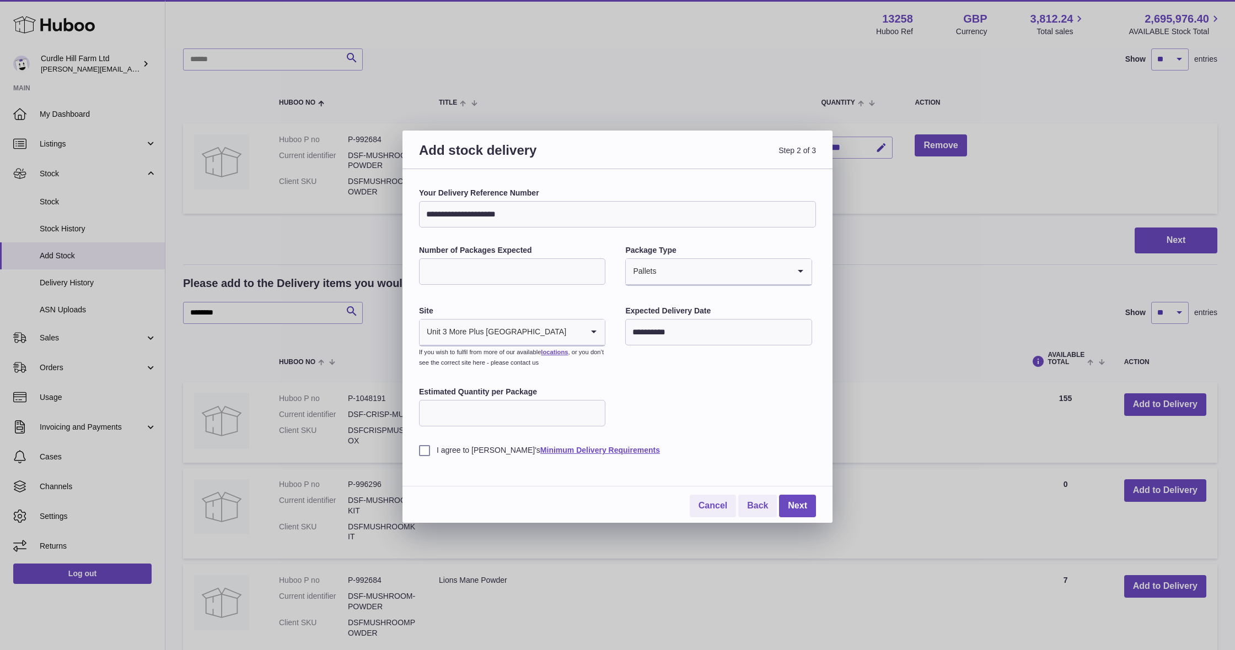
type input "**********"
click at [701, 254] on label "Package Type" at bounding box center [718, 250] width 186 height 10
click at [699, 269] on input "Search for option" at bounding box center [722, 271] width 132 height 25
click at [697, 341] on li "Boxes" at bounding box center [718, 346] width 184 height 22
drag, startPoint x: 808, startPoint y: 515, endPoint x: 804, endPoint y: 504, distance: 11.9
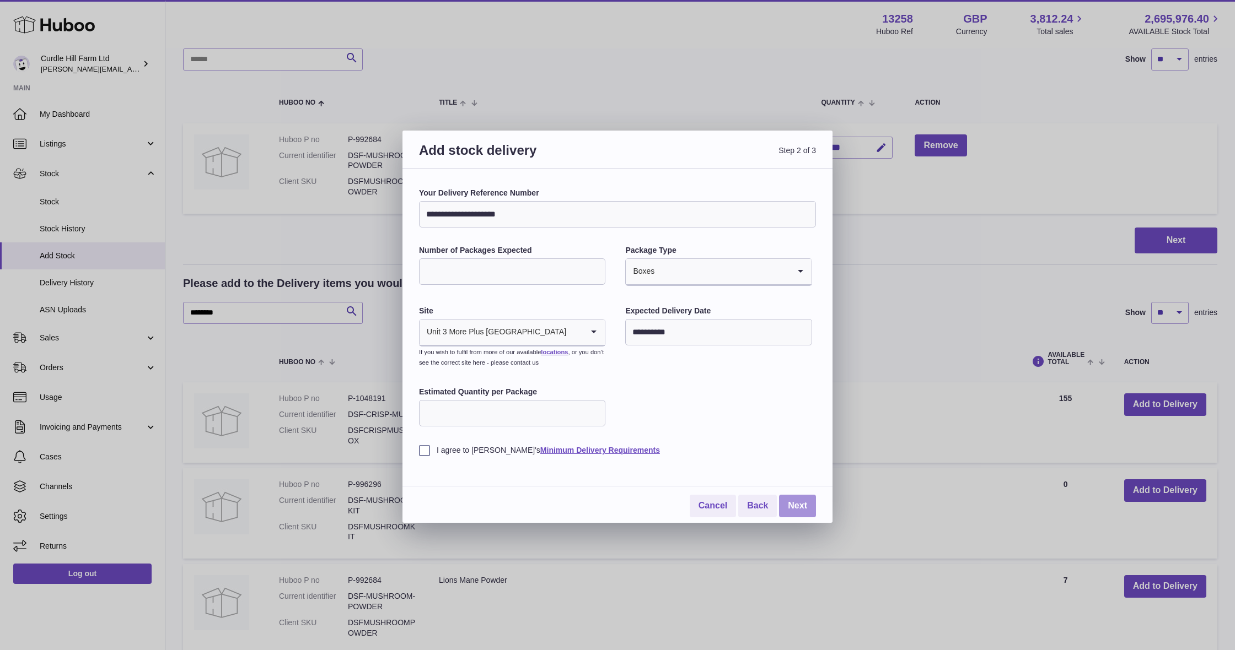
click at [806, 509] on div "**********" at bounding box center [617, 346] width 430 height 354
click at [804, 504] on link "Next" at bounding box center [797, 506] width 37 height 23
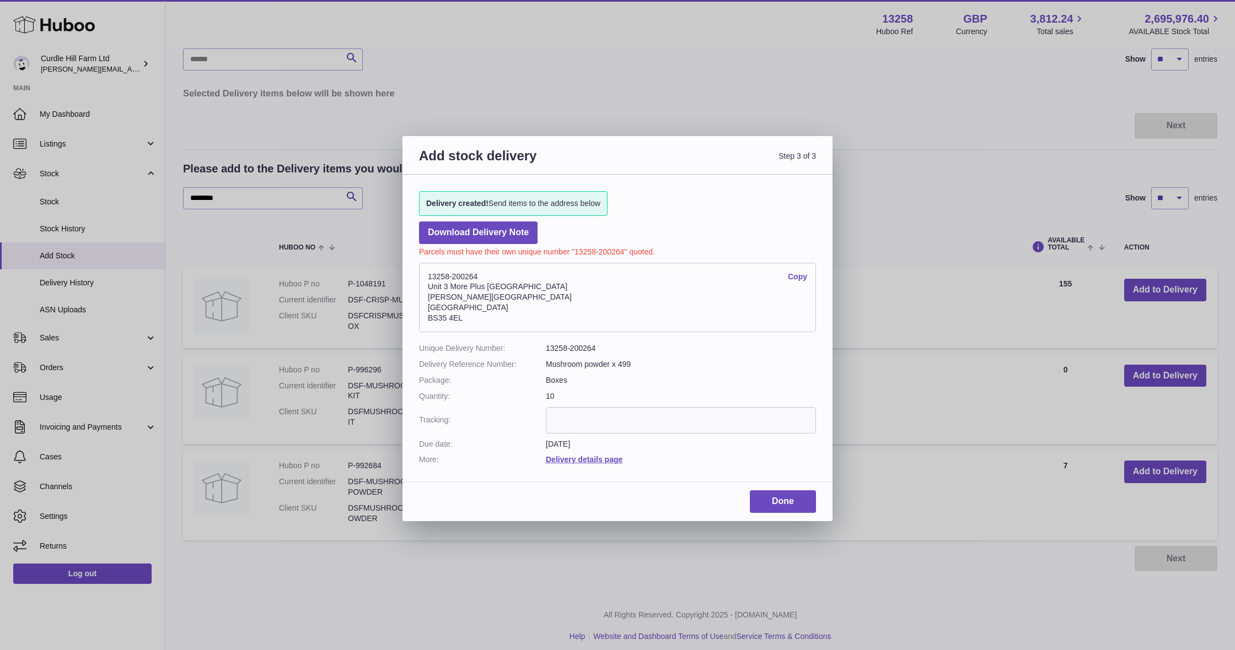
drag, startPoint x: 472, startPoint y: 309, endPoint x: 417, endPoint y: 277, distance: 64.2
click at [417, 277] on div "Delivery created! Send items to the address below Download Delivery Note Parcel…" at bounding box center [617, 323] width 430 height 296
copy address "13258-200264 Copy Unit 3 More Plus Central Park Hudson Avenue Severn Beach BS35…"
click at [804, 493] on link "Done" at bounding box center [783, 502] width 66 height 23
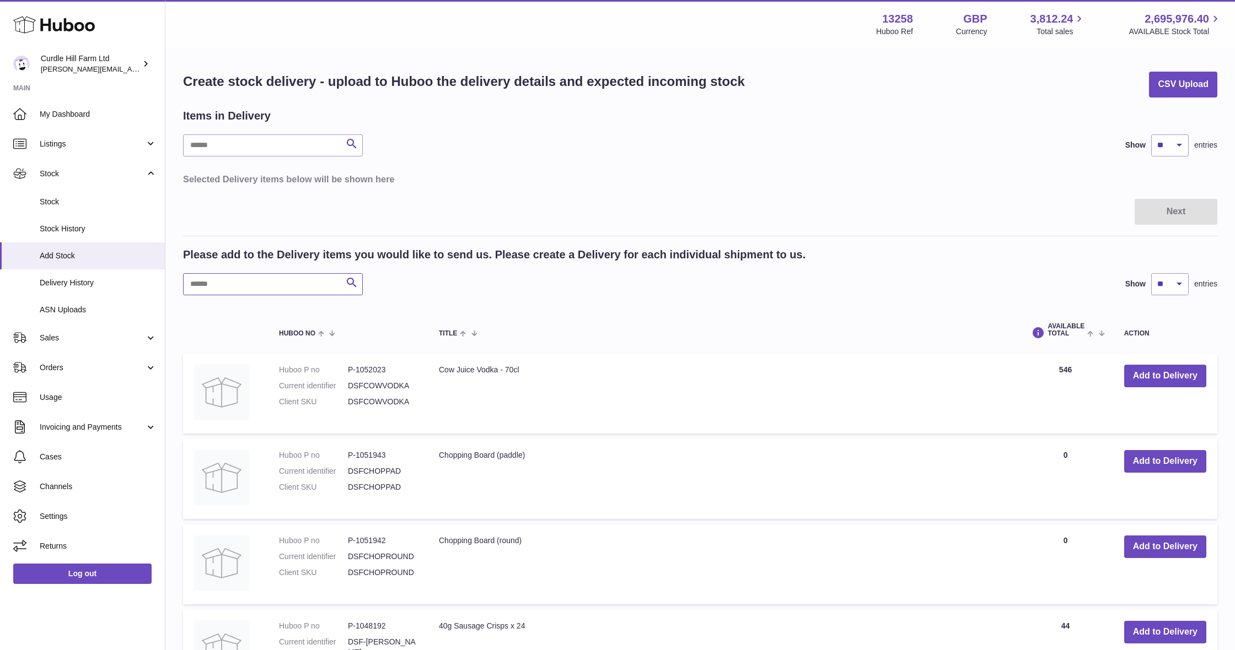
click at [228, 290] on input "text" at bounding box center [273, 284] width 180 height 22
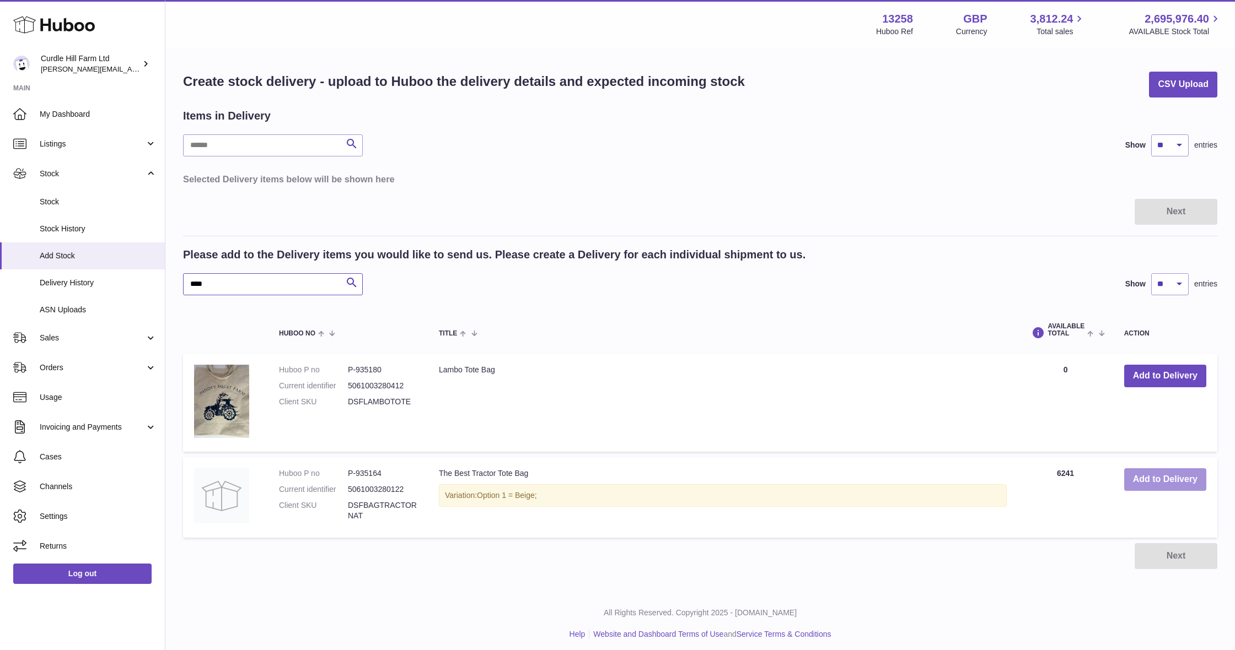
type input "****"
click at [1173, 479] on button "Add to Delivery" at bounding box center [1165, 479] width 82 height 23
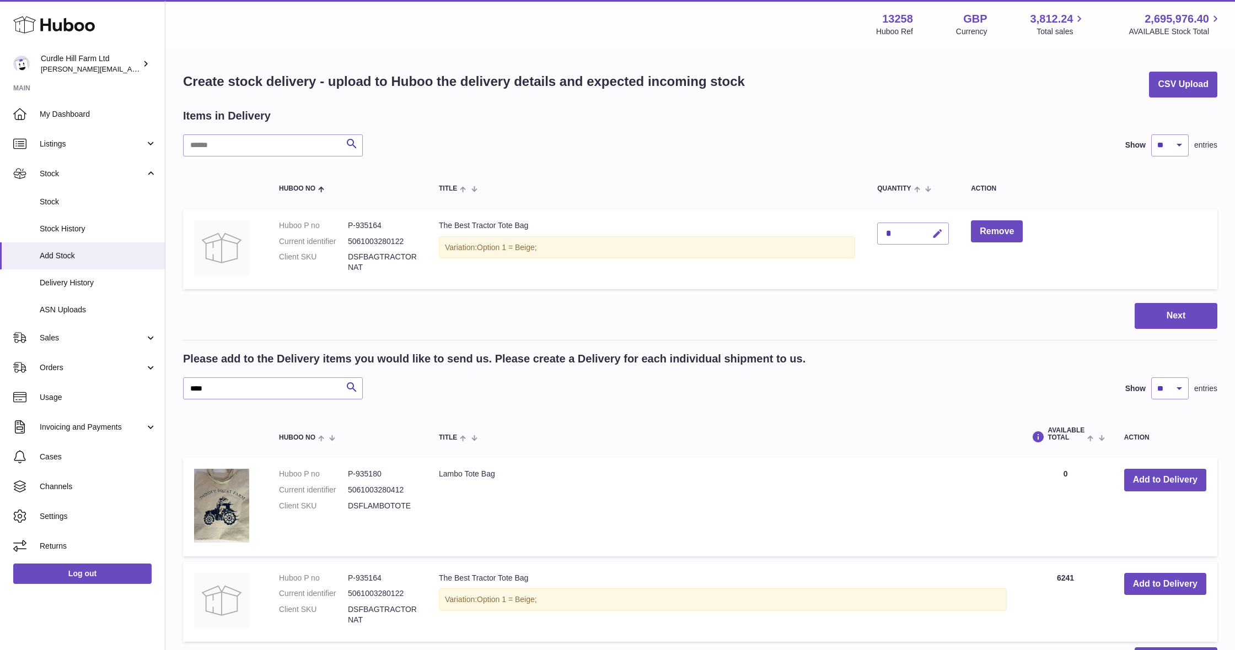
click at [943, 233] on icon "button" at bounding box center [937, 234] width 12 height 12
type input "*****"
click at [939, 234] on icon "submit" at bounding box center [938, 234] width 10 height 10
click at [1171, 309] on button "Next" at bounding box center [1175, 316] width 83 height 26
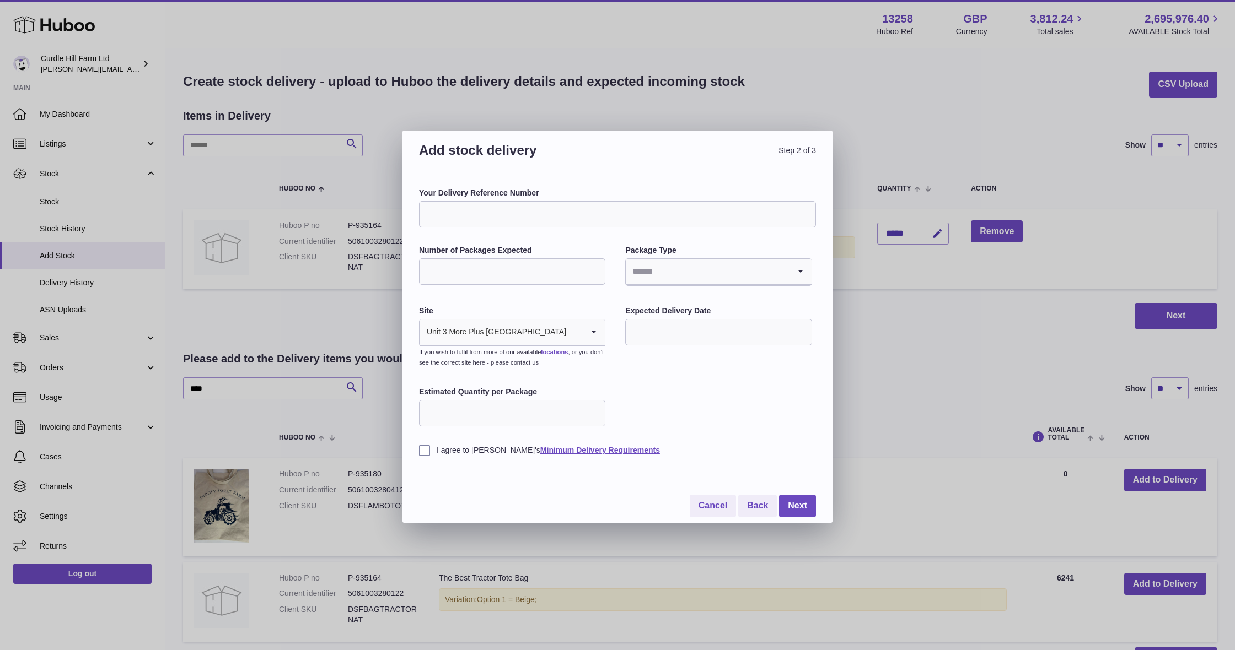
click at [615, 219] on input "Your Delivery Reference Number" at bounding box center [617, 214] width 397 height 26
type input "**********"
type input "**"
click at [719, 279] on input "Search for option" at bounding box center [707, 271] width 163 height 25
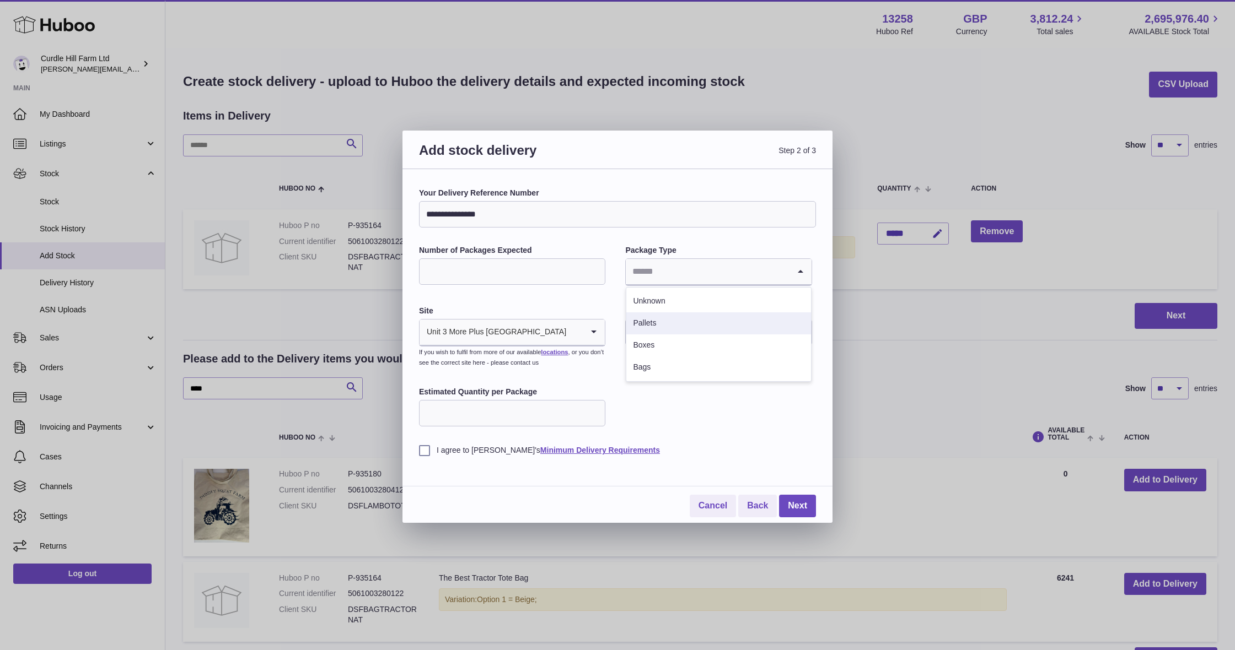
click at [691, 325] on li "Pallets" at bounding box center [718, 324] width 184 height 22
click at [685, 321] on input "text" at bounding box center [718, 332] width 186 height 26
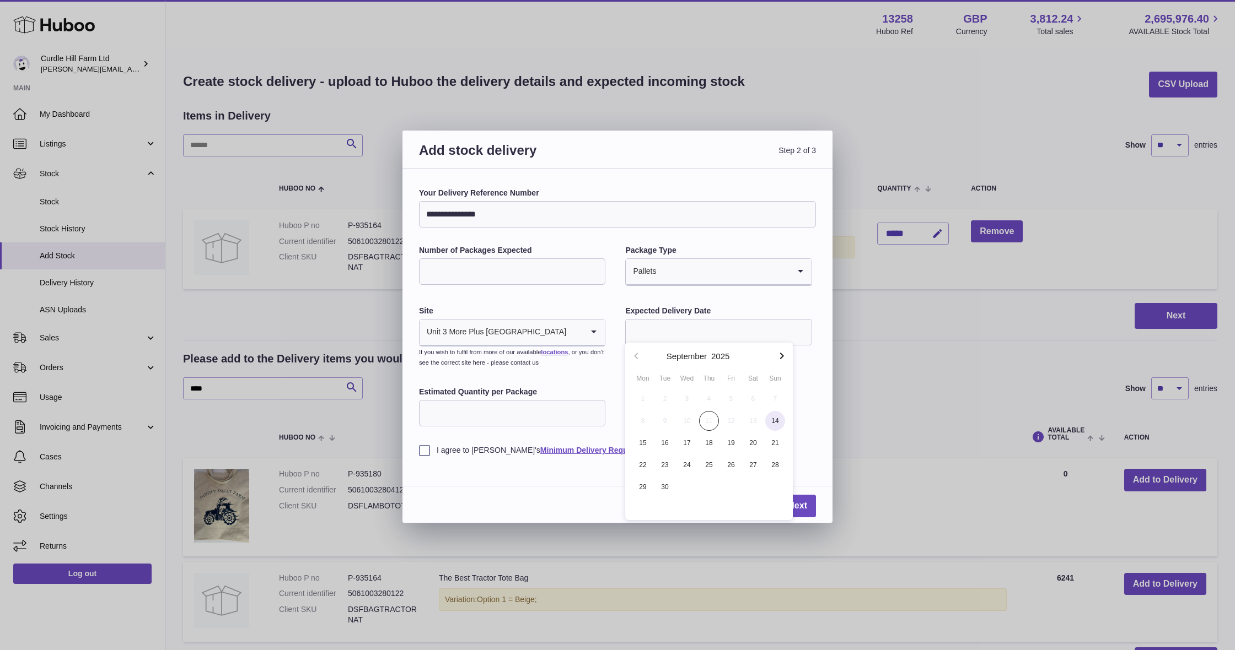
click at [769, 422] on span "14" at bounding box center [775, 421] width 20 height 20
type input "**********"
click at [427, 447] on label "I agree to [PERSON_NAME]'s Minimum Delivery Requirements" at bounding box center [617, 450] width 397 height 10
click at [807, 503] on link "Next" at bounding box center [797, 506] width 37 height 23
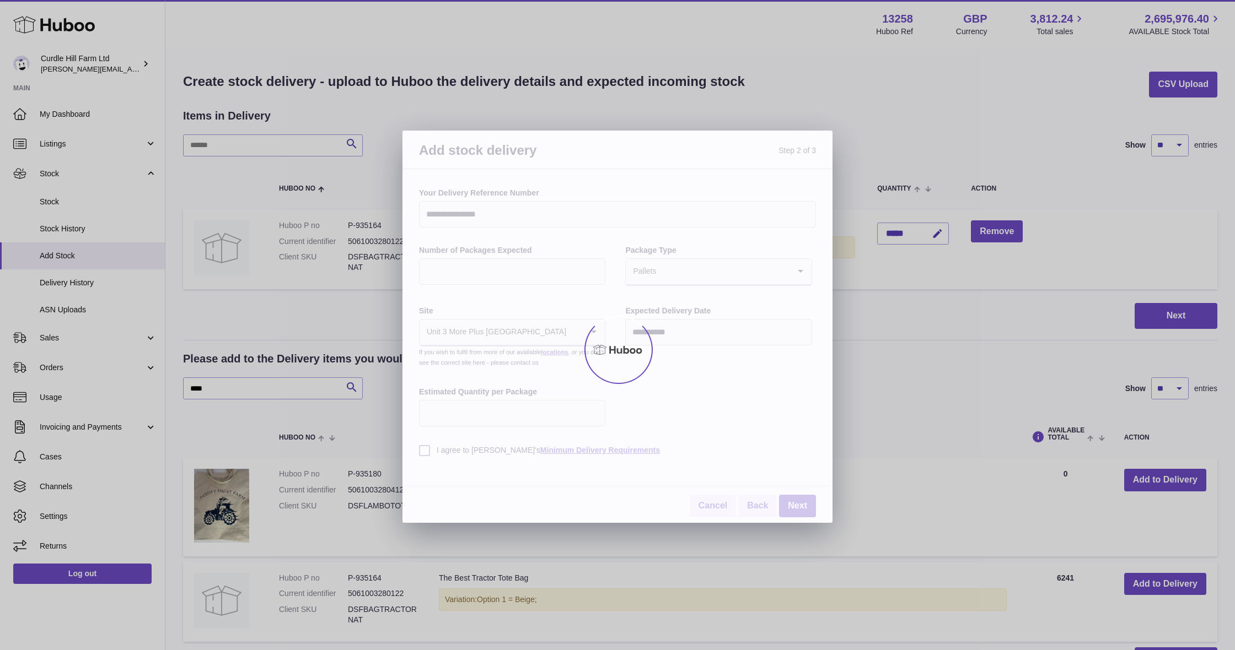
scroll to position [0, 0]
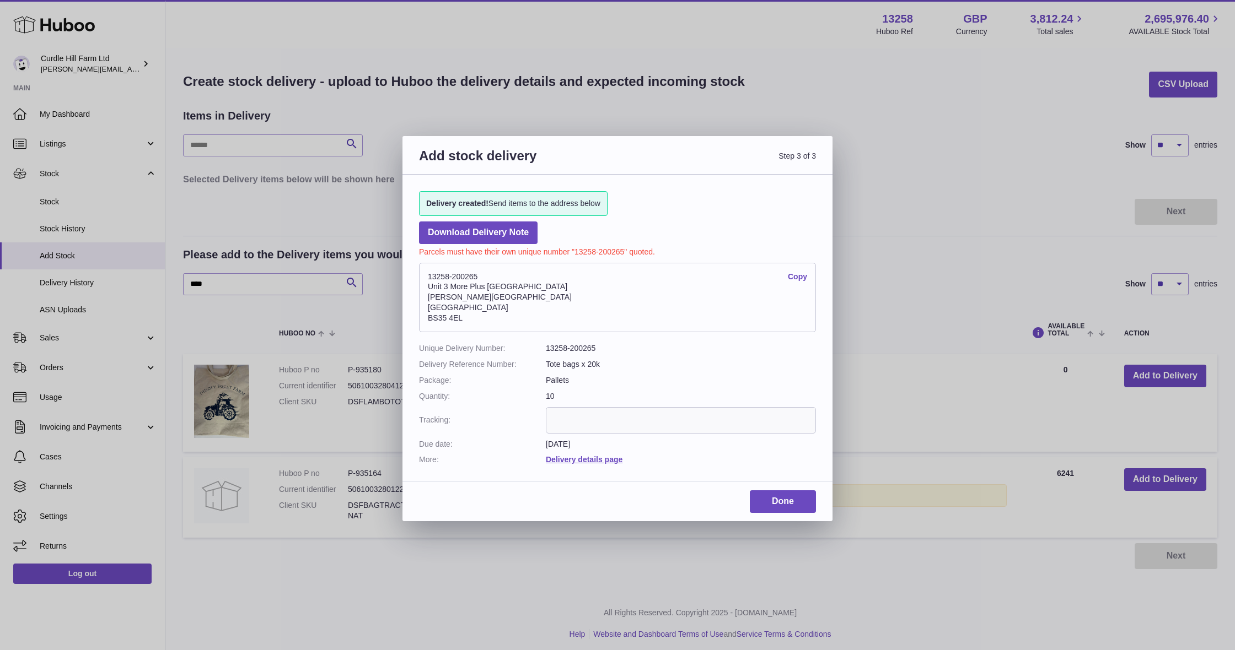
drag, startPoint x: 497, startPoint y: 316, endPoint x: 411, endPoint y: 271, distance: 96.9
click at [411, 271] on div "Delivery created! Send items to the address below Download Delivery Note Parcel…" at bounding box center [617, 323] width 430 height 296
copy address "13258-200265 Copy Unit 3 More Plus [GEOGRAPHIC_DATA][PERSON_NAME]"
